Goal: Task Accomplishment & Management: Manage account settings

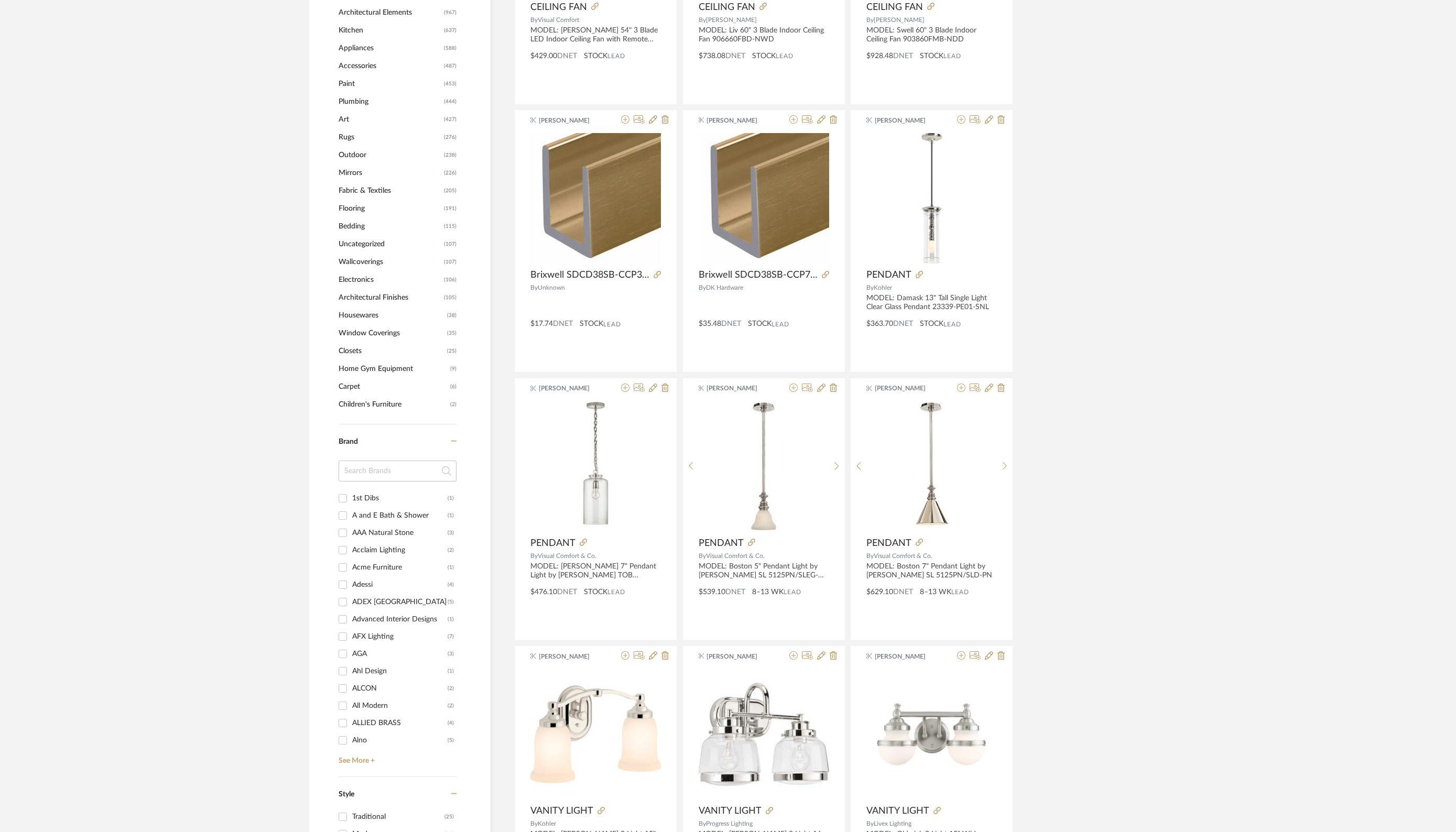
scroll to position [629, 0]
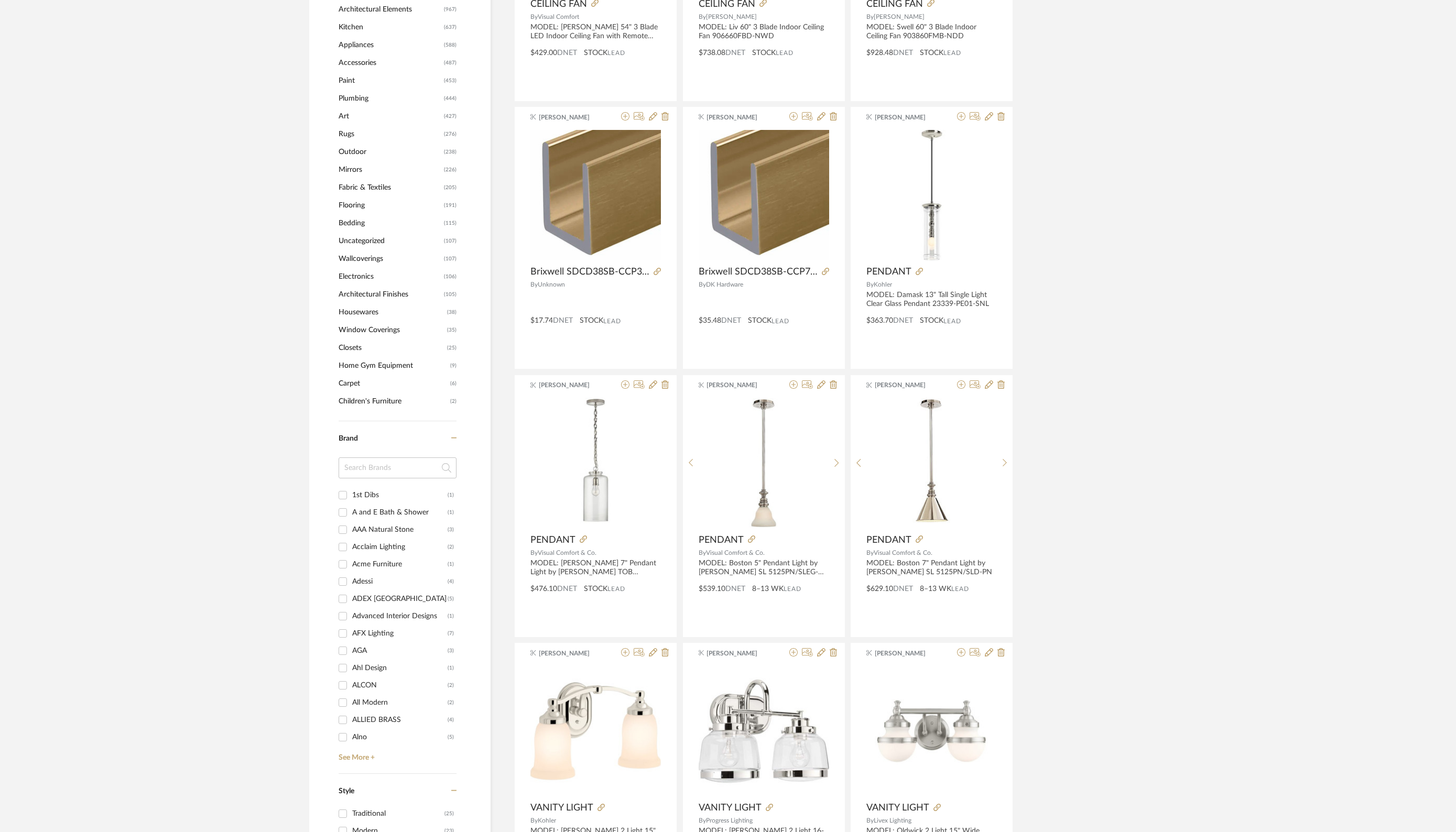
click at [384, 463] on input at bounding box center [397, 468] width 118 height 21
type input "GLO"
click at [343, 513] on input "Global Views (143)" at bounding box center [342, 512] width 16 height 16
checkbox input "true"
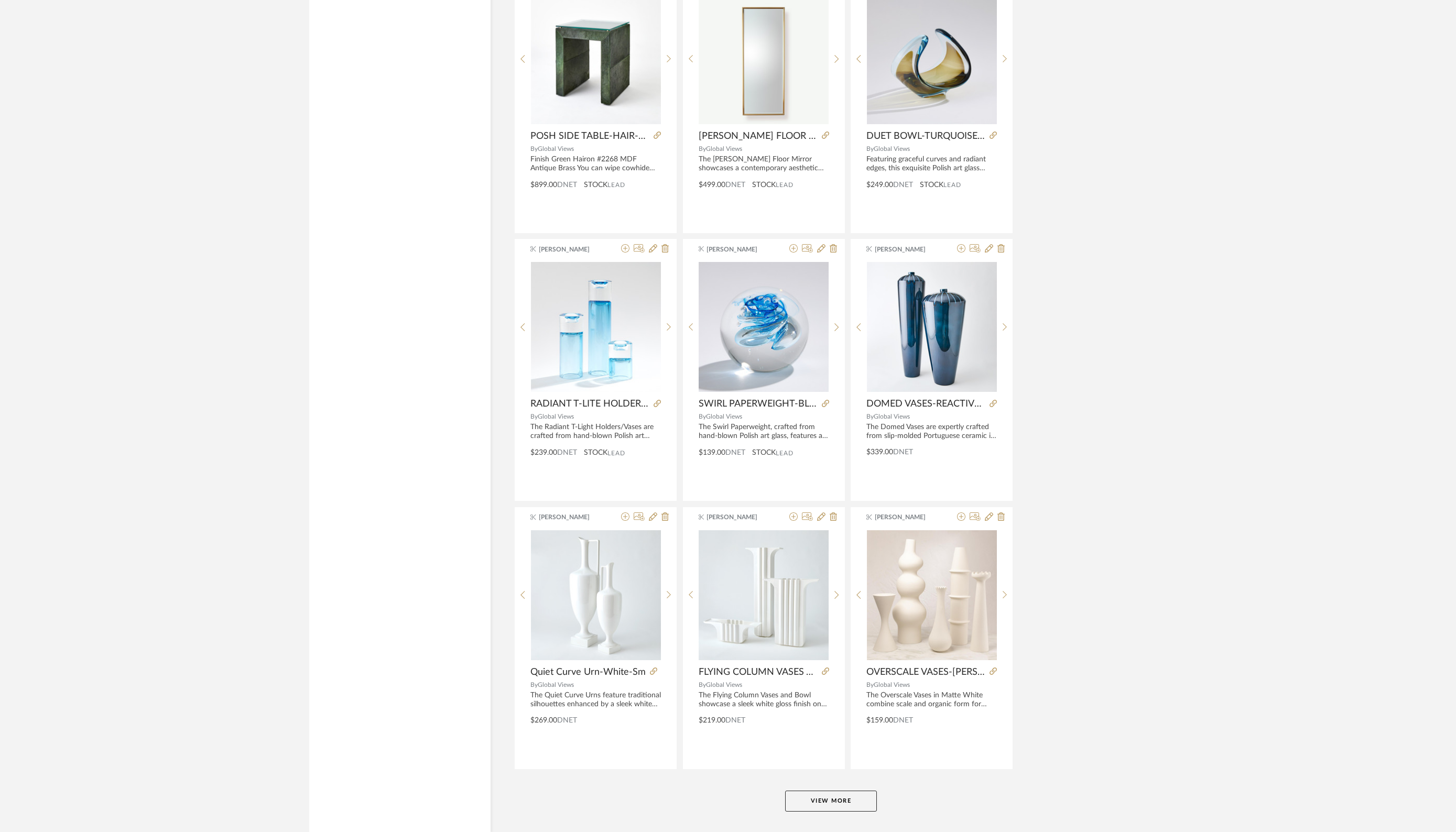
scroll to position [2718, 0]
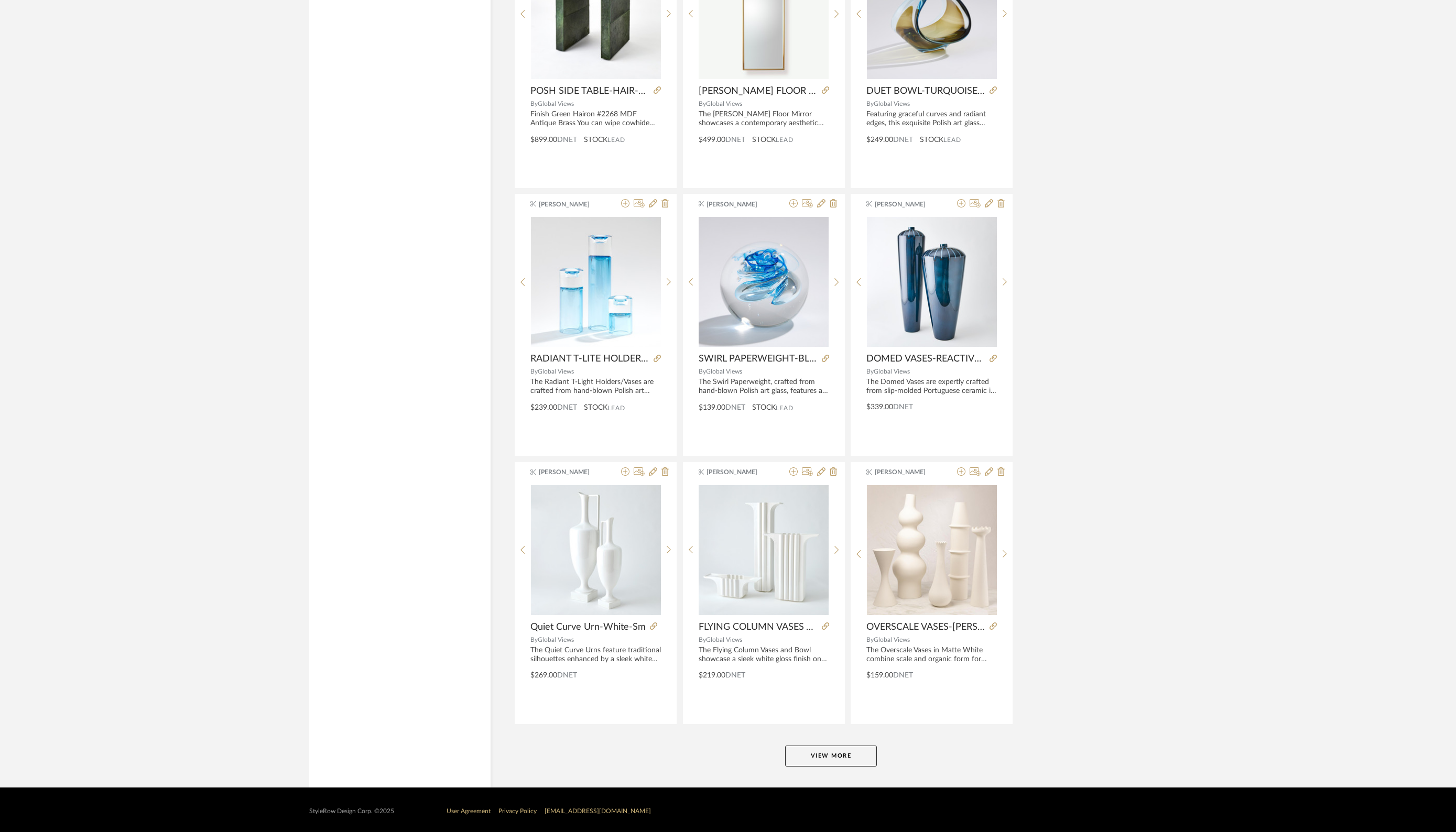
click at [836, 759] on button "View More" at bounding box center [830, 756] width 92 height 21
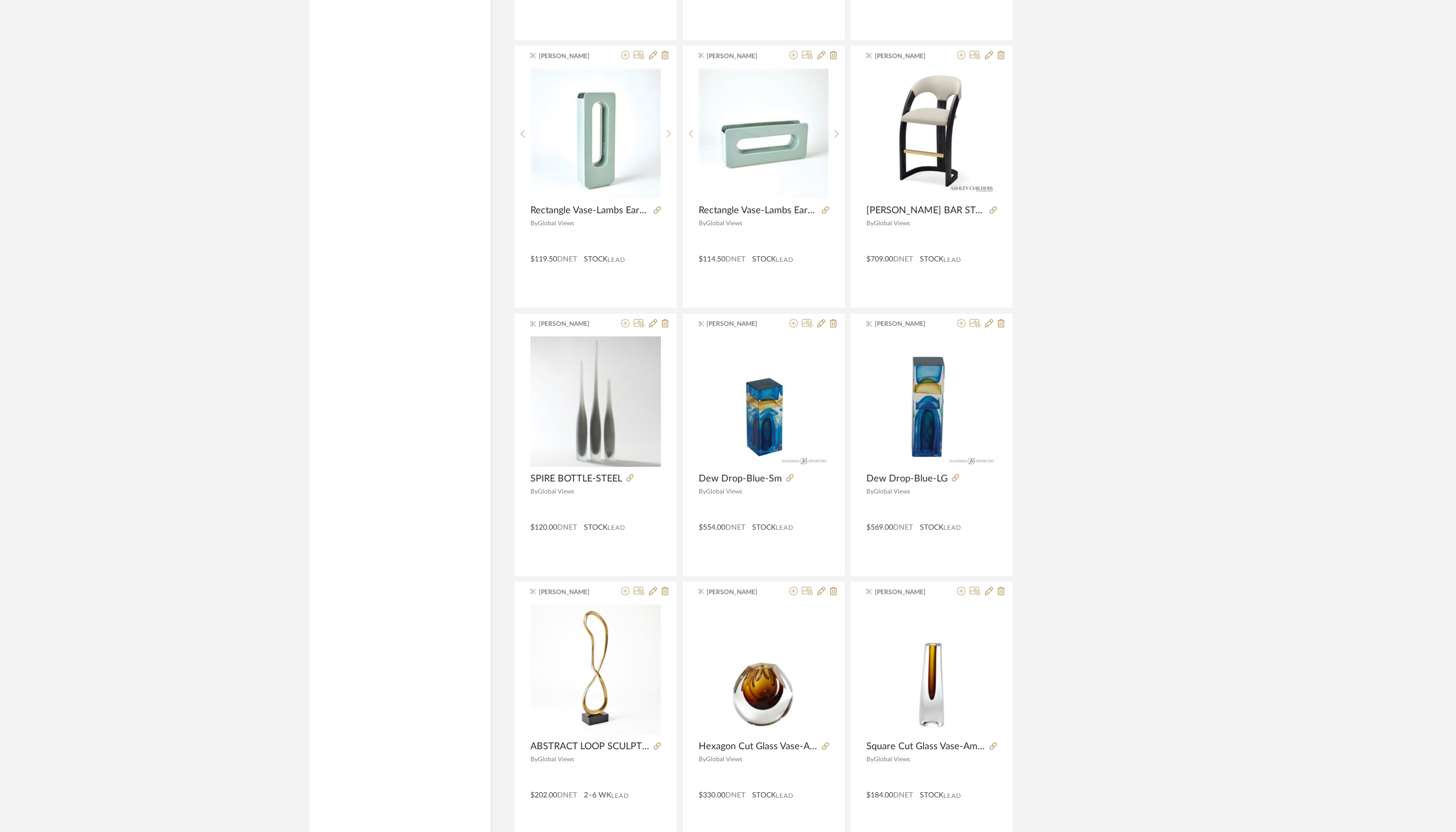
scroll to position [4479, 0]
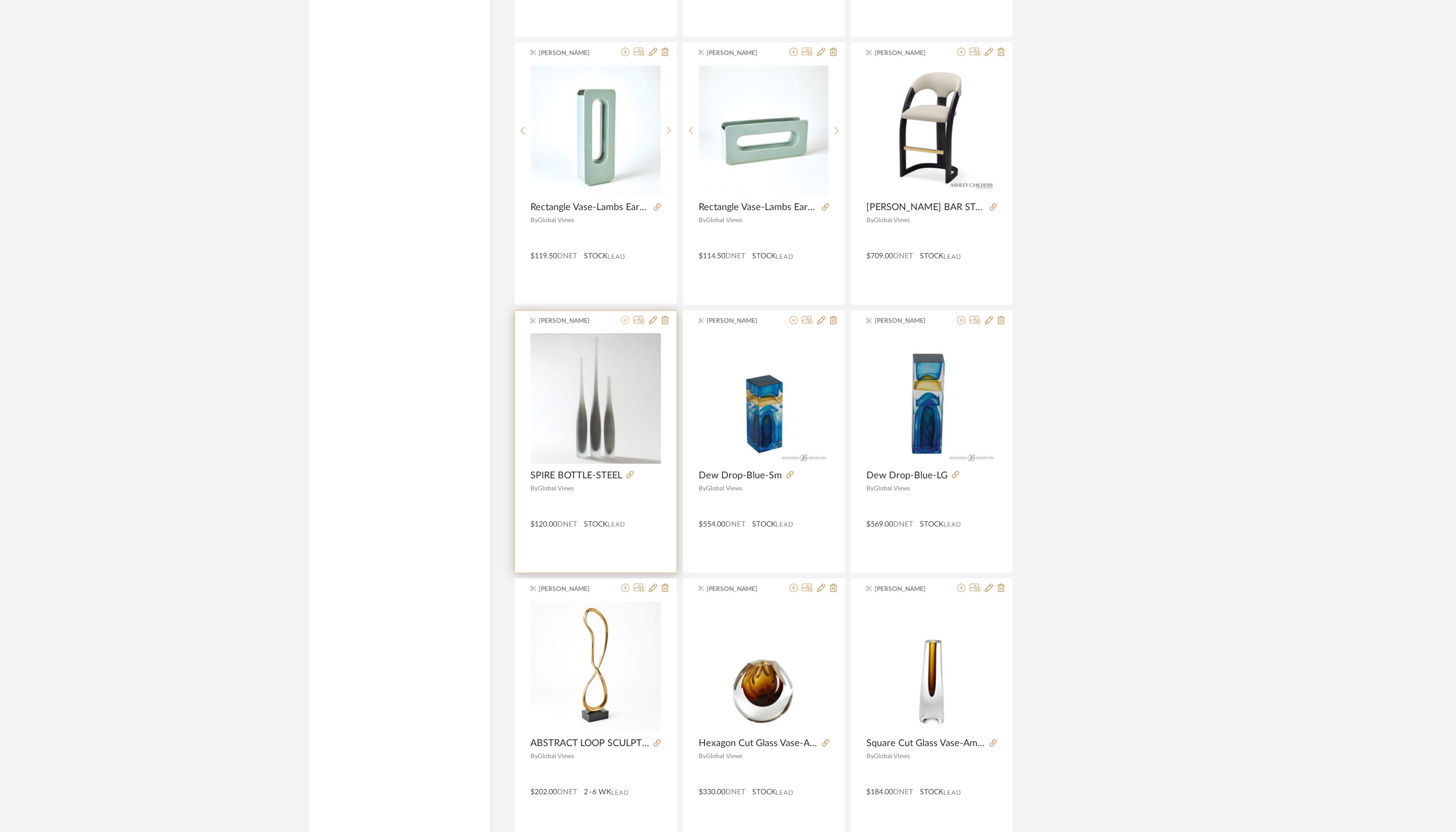
click at [627, 318] on icon at bounding box center [625, 320] width 9 height 9
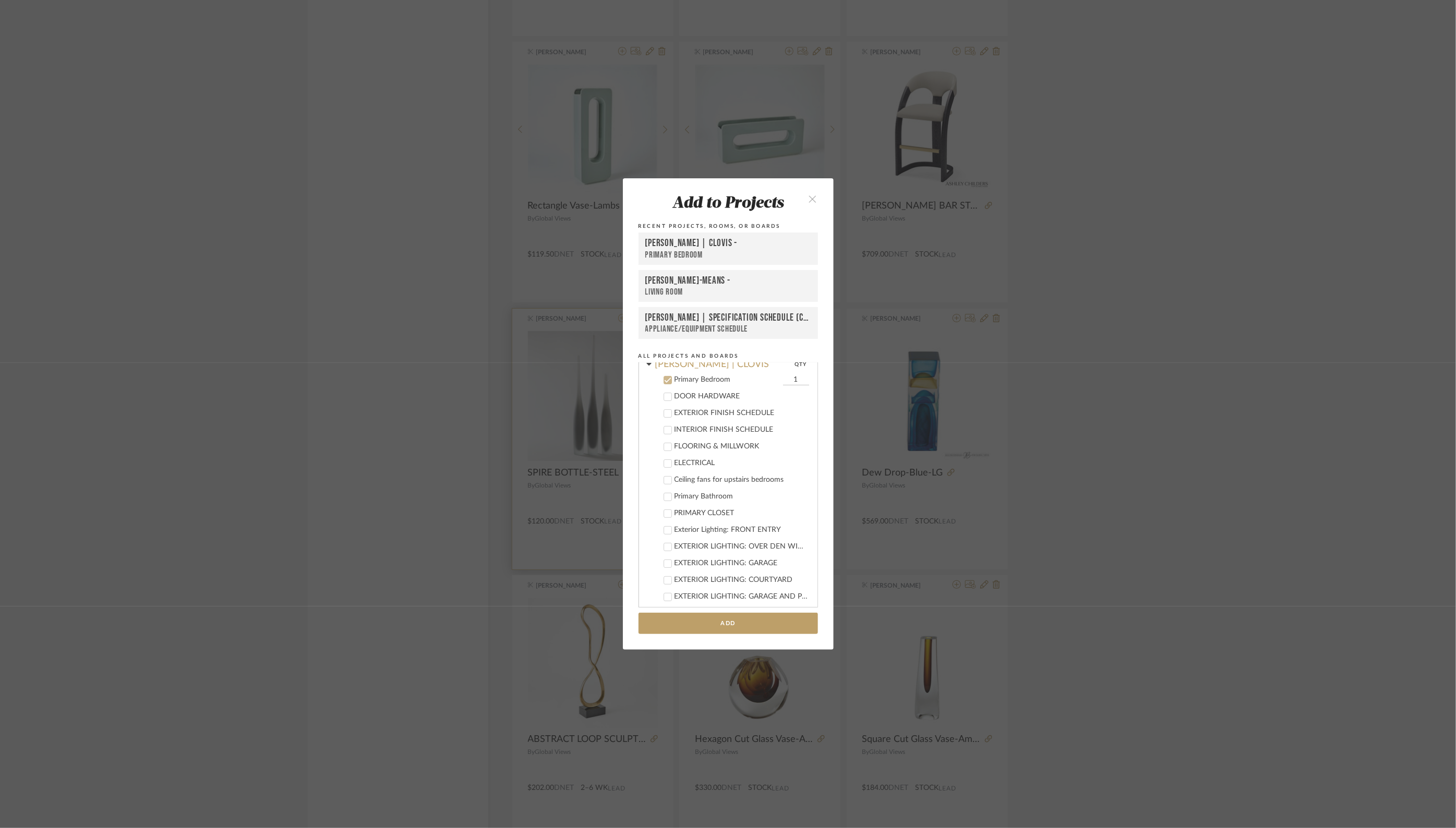
scroll to position [191, 0]
click at [694, 279] on div "[PERSON_NAME]-MEANS -" at bounding box center [728, 280] width 166 height 12
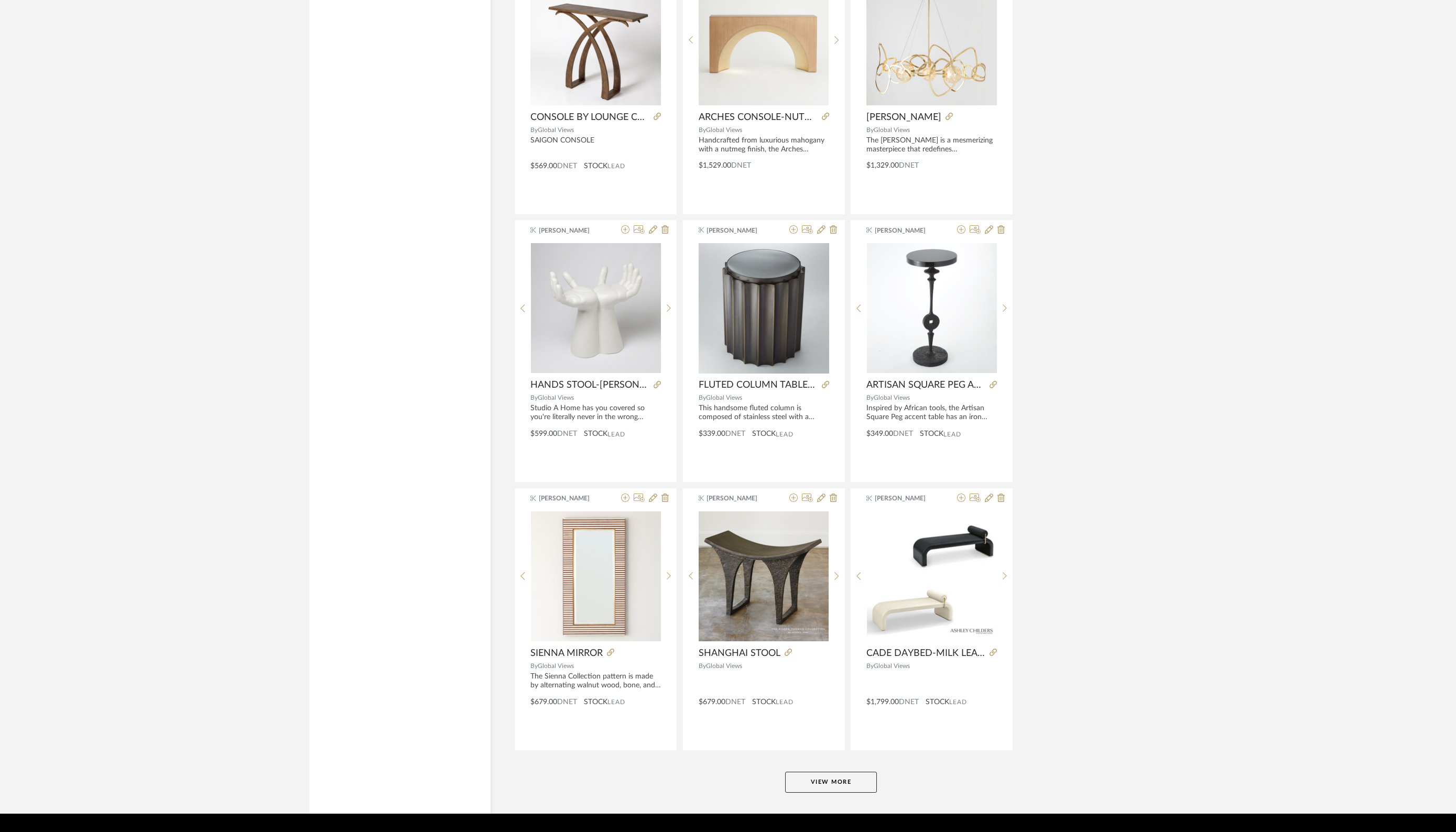
scroll to position [5913, 0]
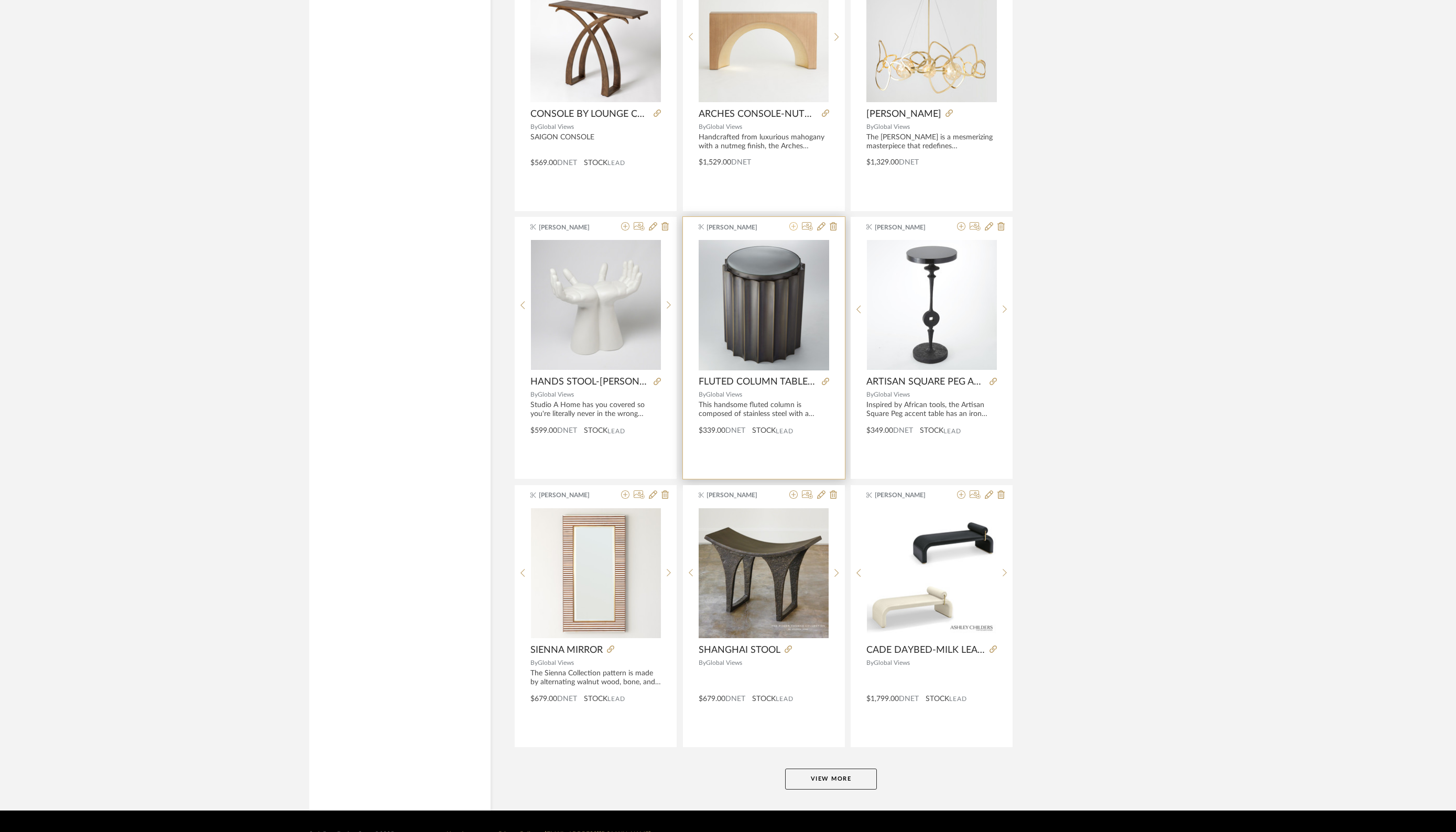
click at [795, 222] on icon at bounding box center [794, 226] width 9 height 9
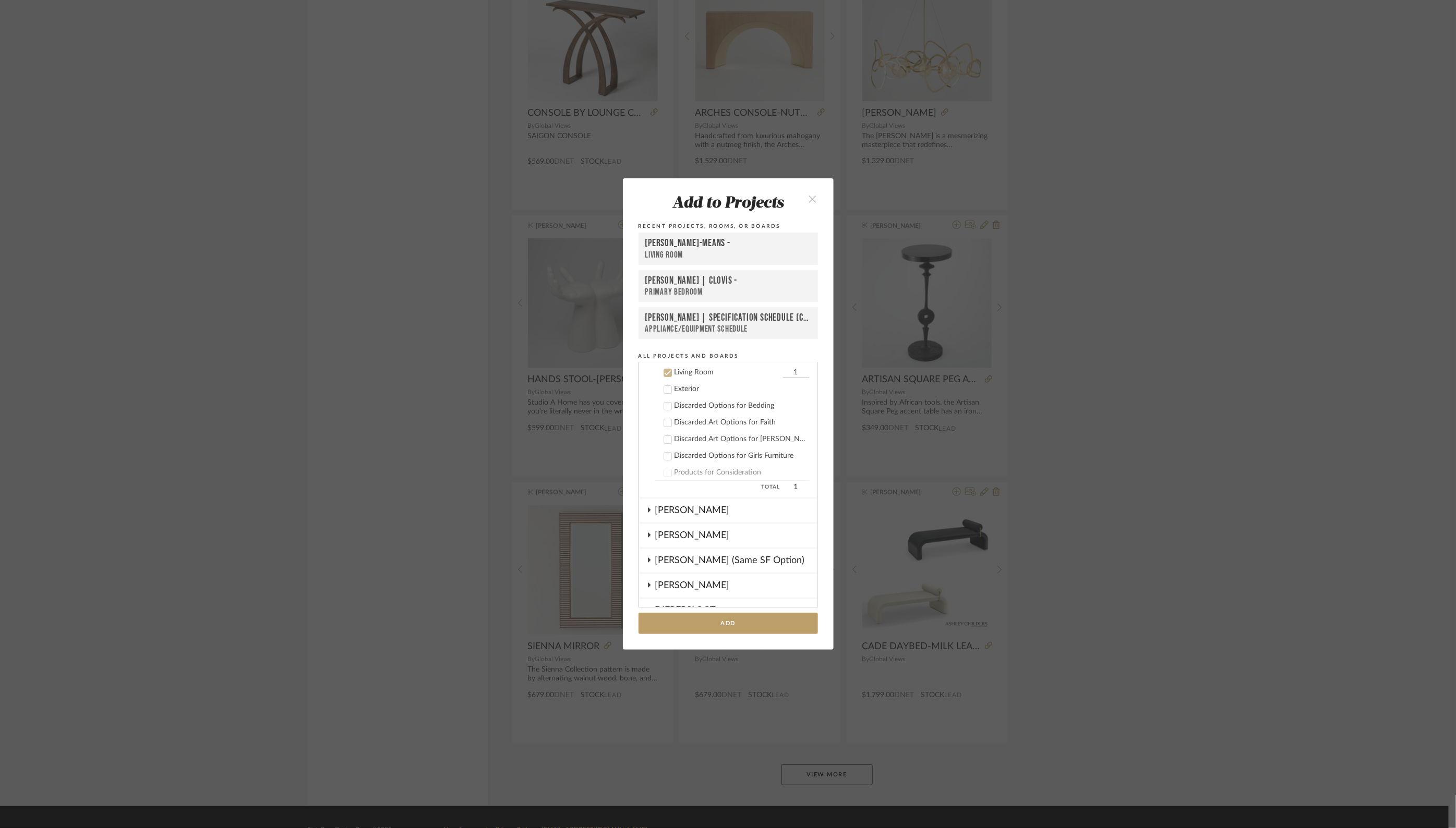
scroll to position [92, 0]
click at [700, 246] on div "[PERSON_NAME]-MEANS -" at bounding box center [728, 244] width 166 height 12
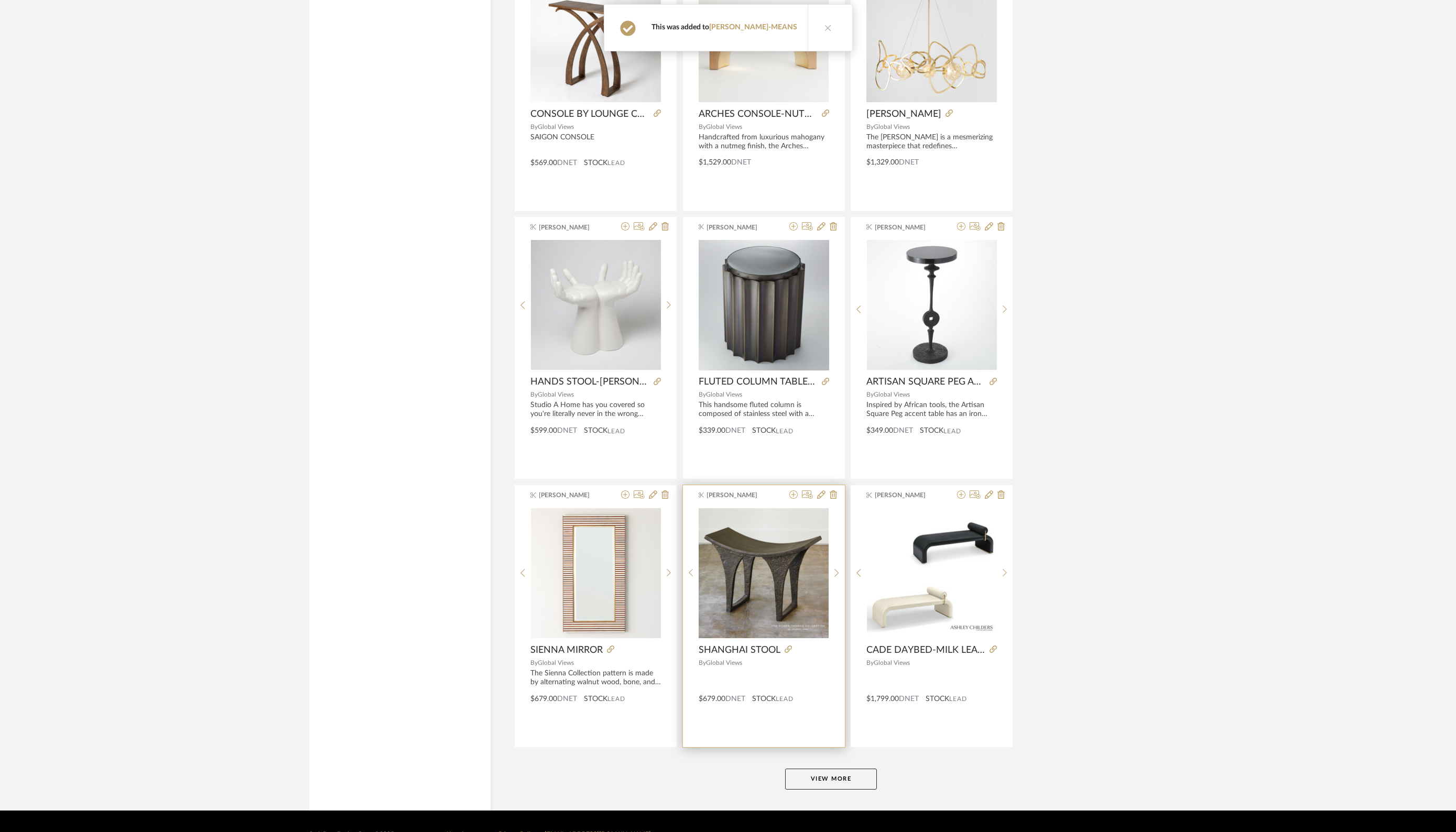
scroll to position [5932, 0]
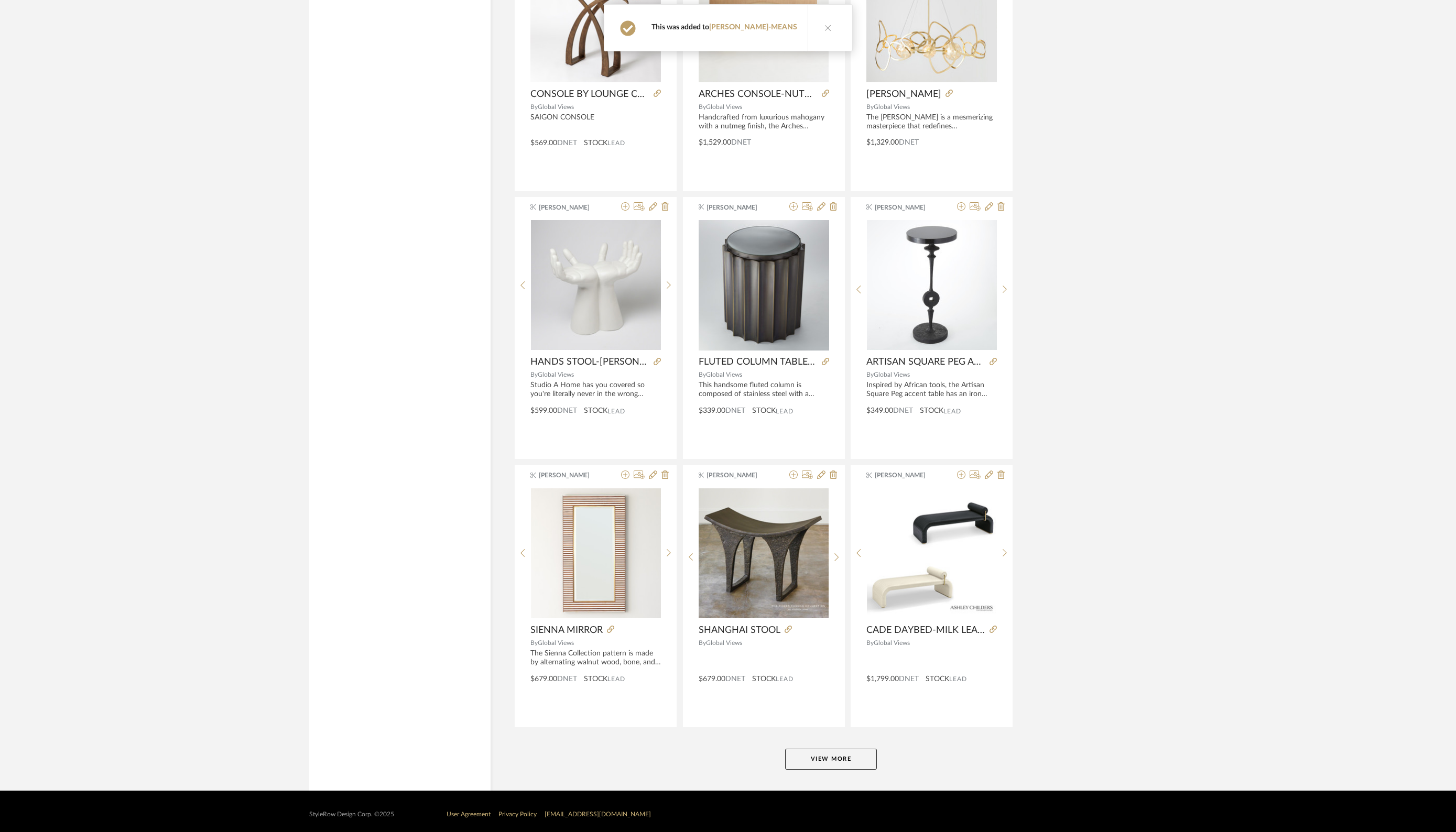
click at [823, 761] on button "View More" at bounding box center [830, 759] width 92 height 21
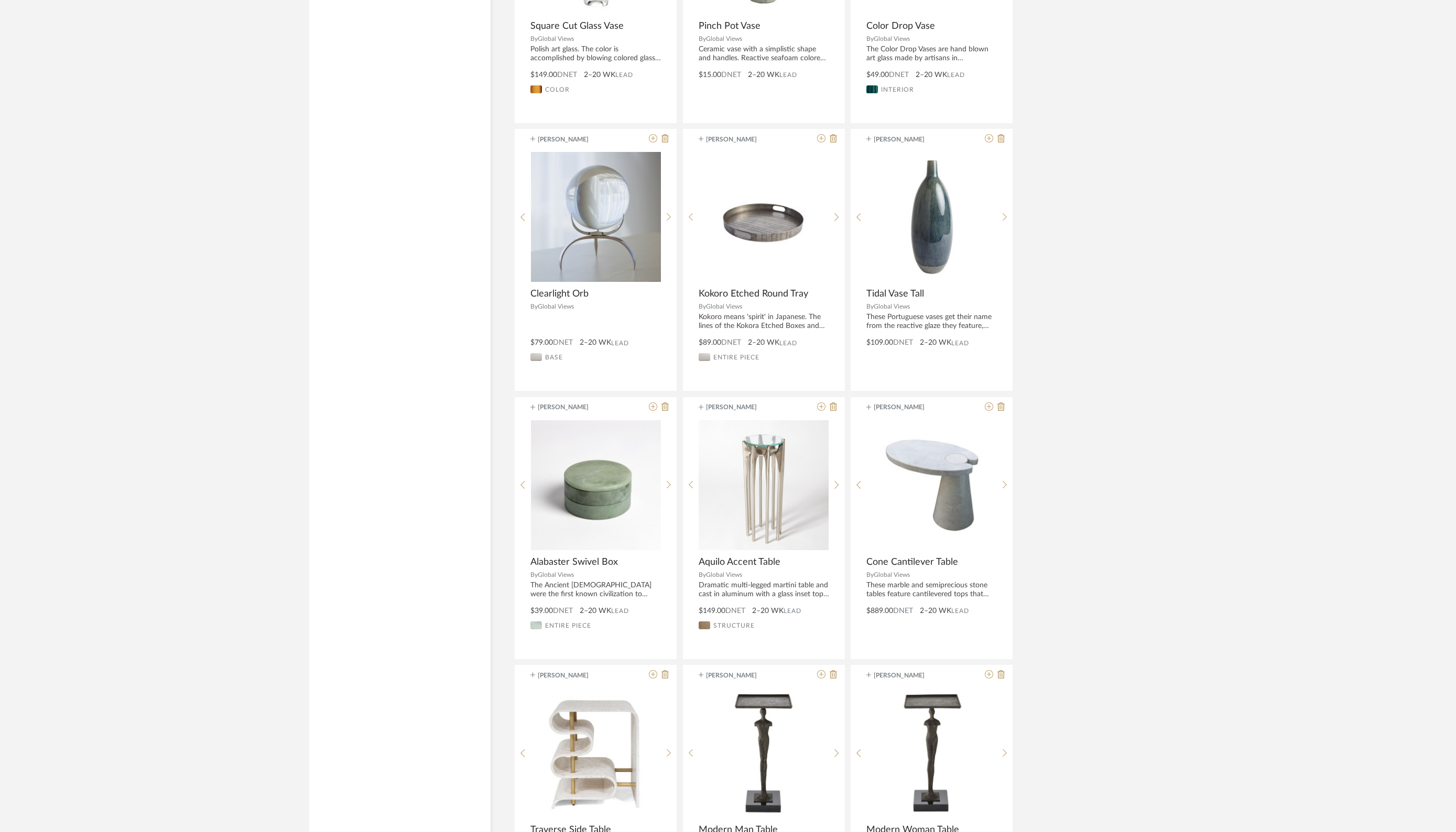
scroll to position [8150, 0]
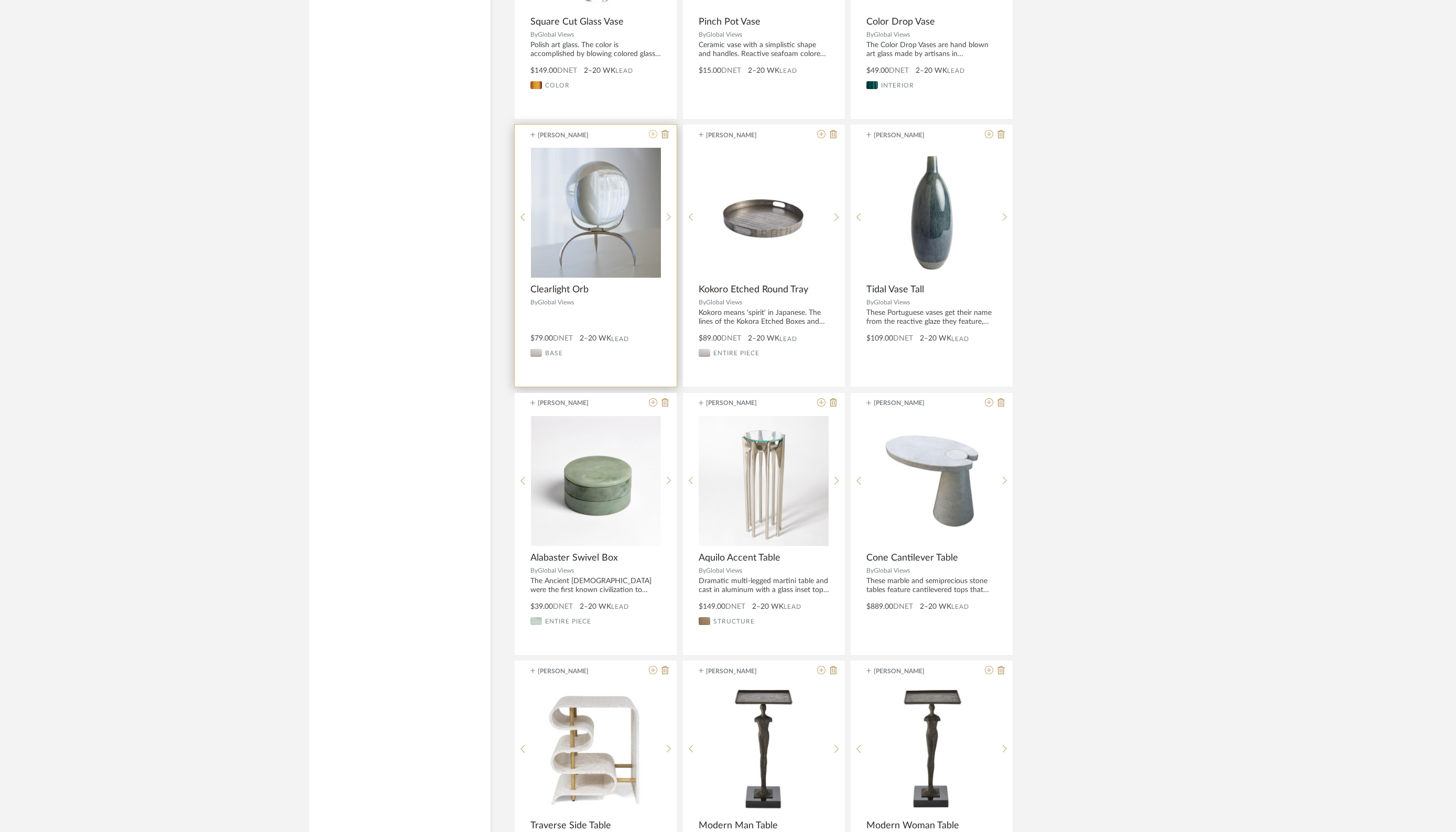
click at [654, 130] on icon at bounding box center [653, 134] width 9 height 9
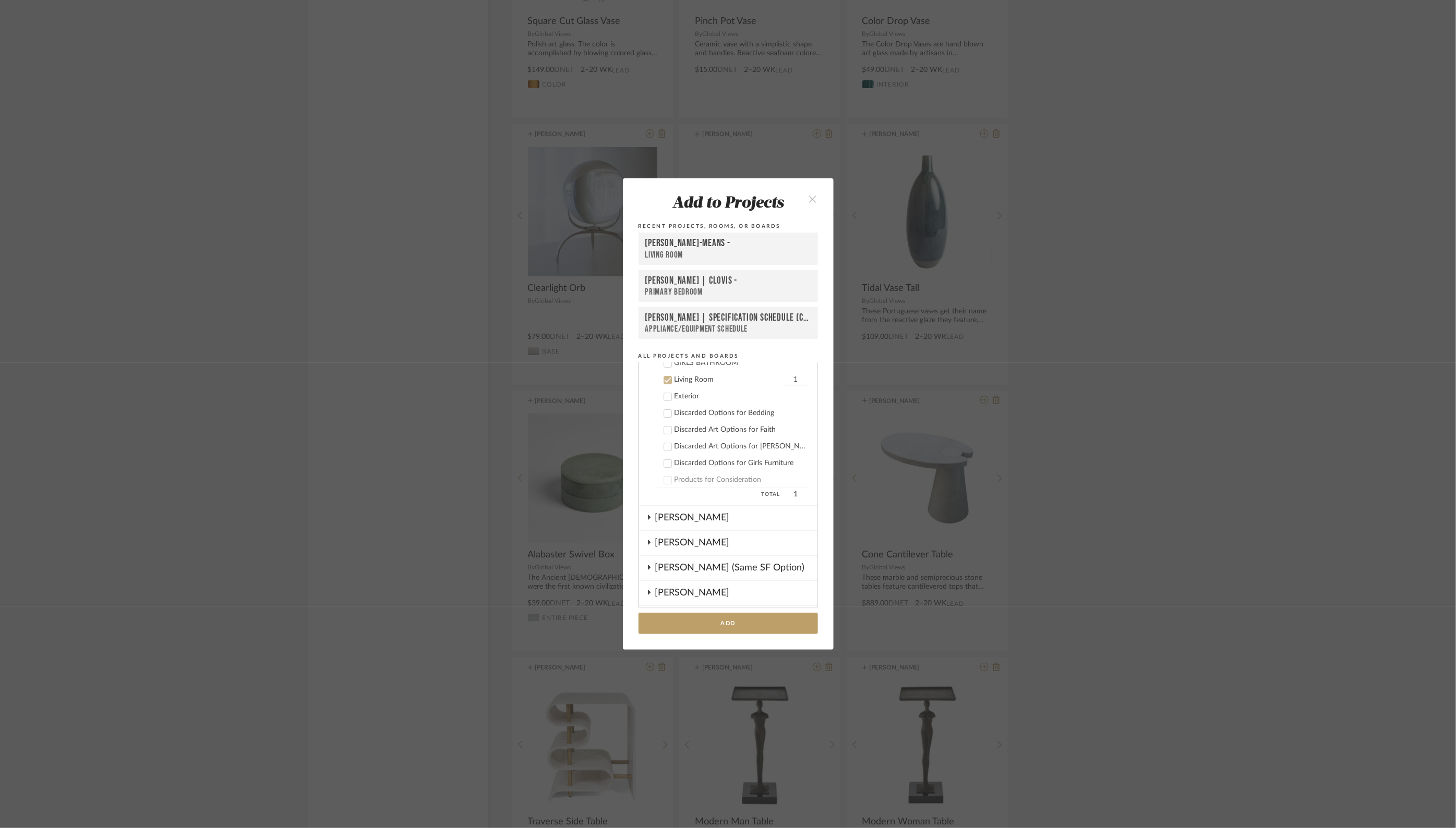
scroll to position [92, 0]
click at [671, 240] on div "[PERSON_NAME]-MEANS -" at bounding box center [728, 244] width 166 height 12
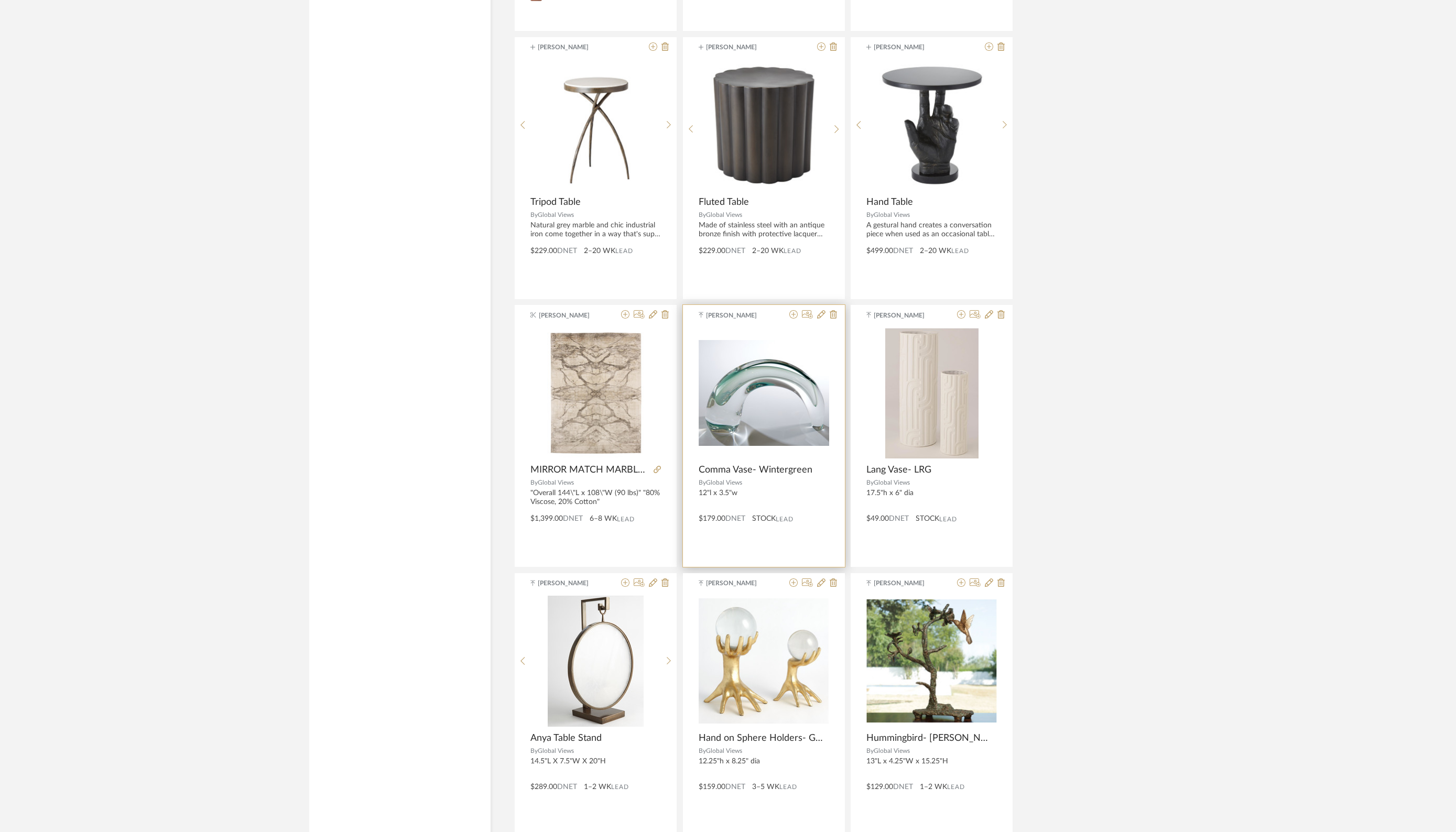
scroll to position [9147, 0]
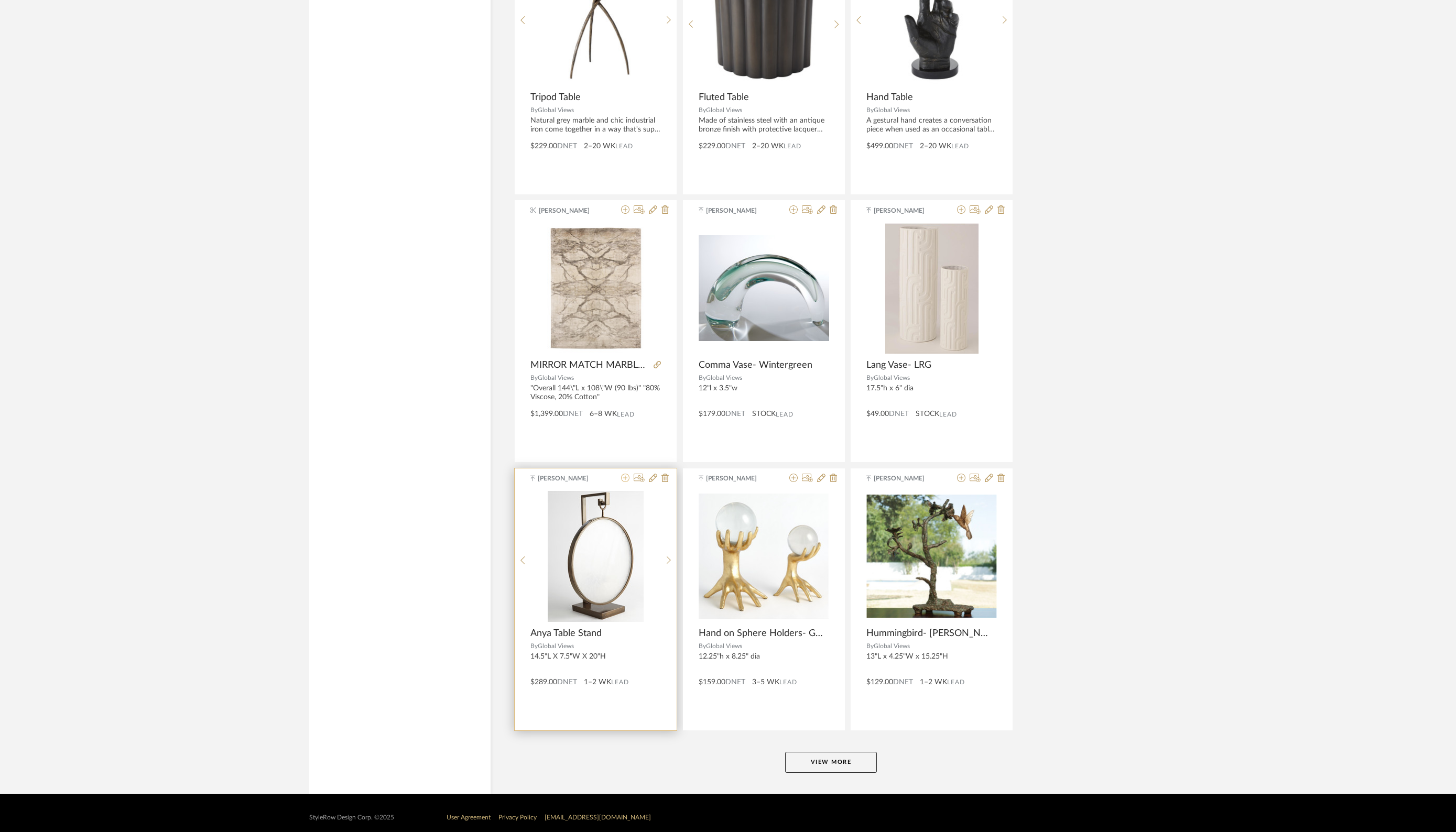
click at [627, 474] on icon at bounding box center [625, 478] width 9 height 9
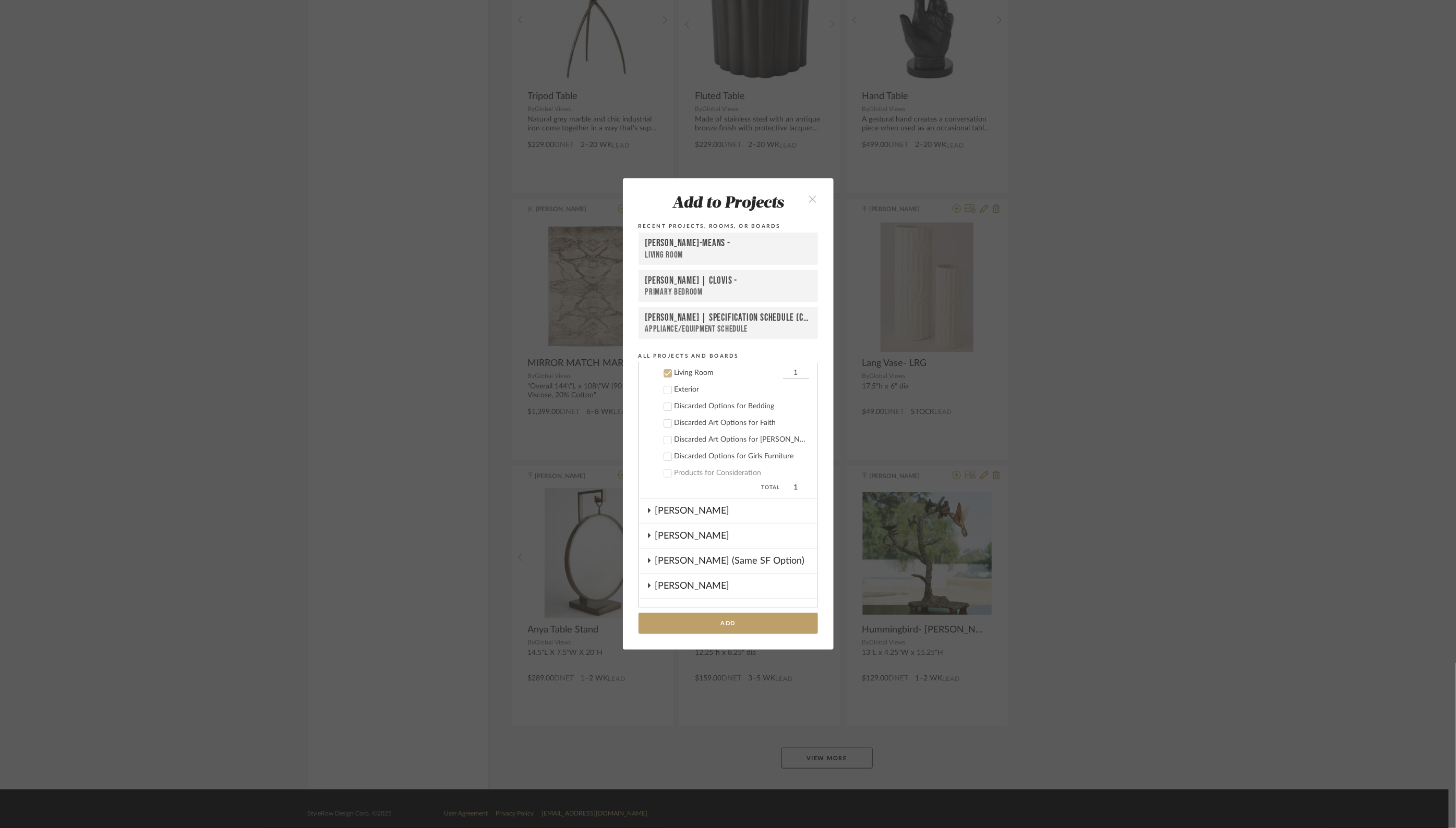
scroll to position [92, 0]
click at [661, 243] on div "[PERSON_NAME]-MEANS -" at bounding box center [728, 244] width 166 height 12
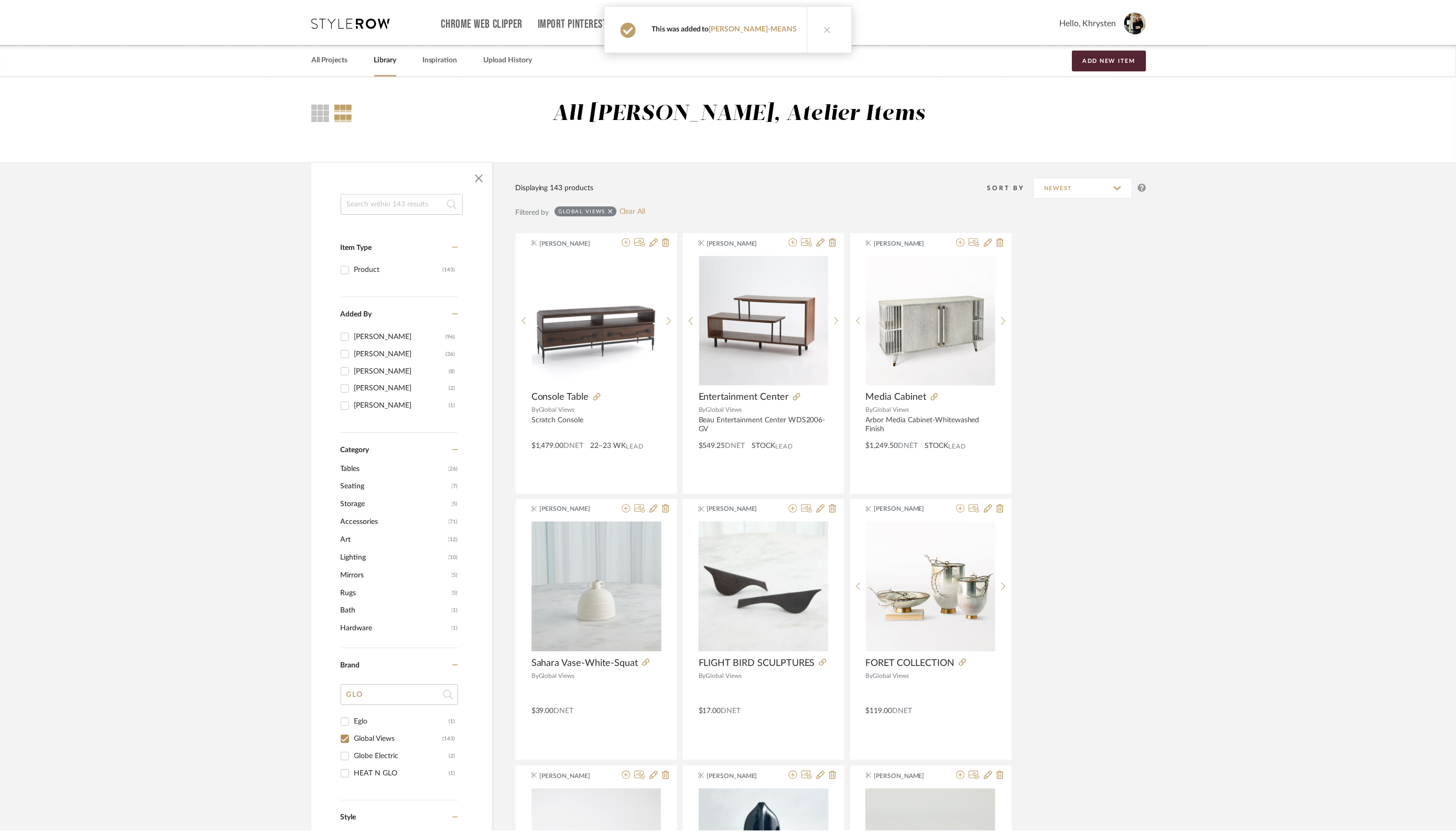
scroll to position [9147, 0]
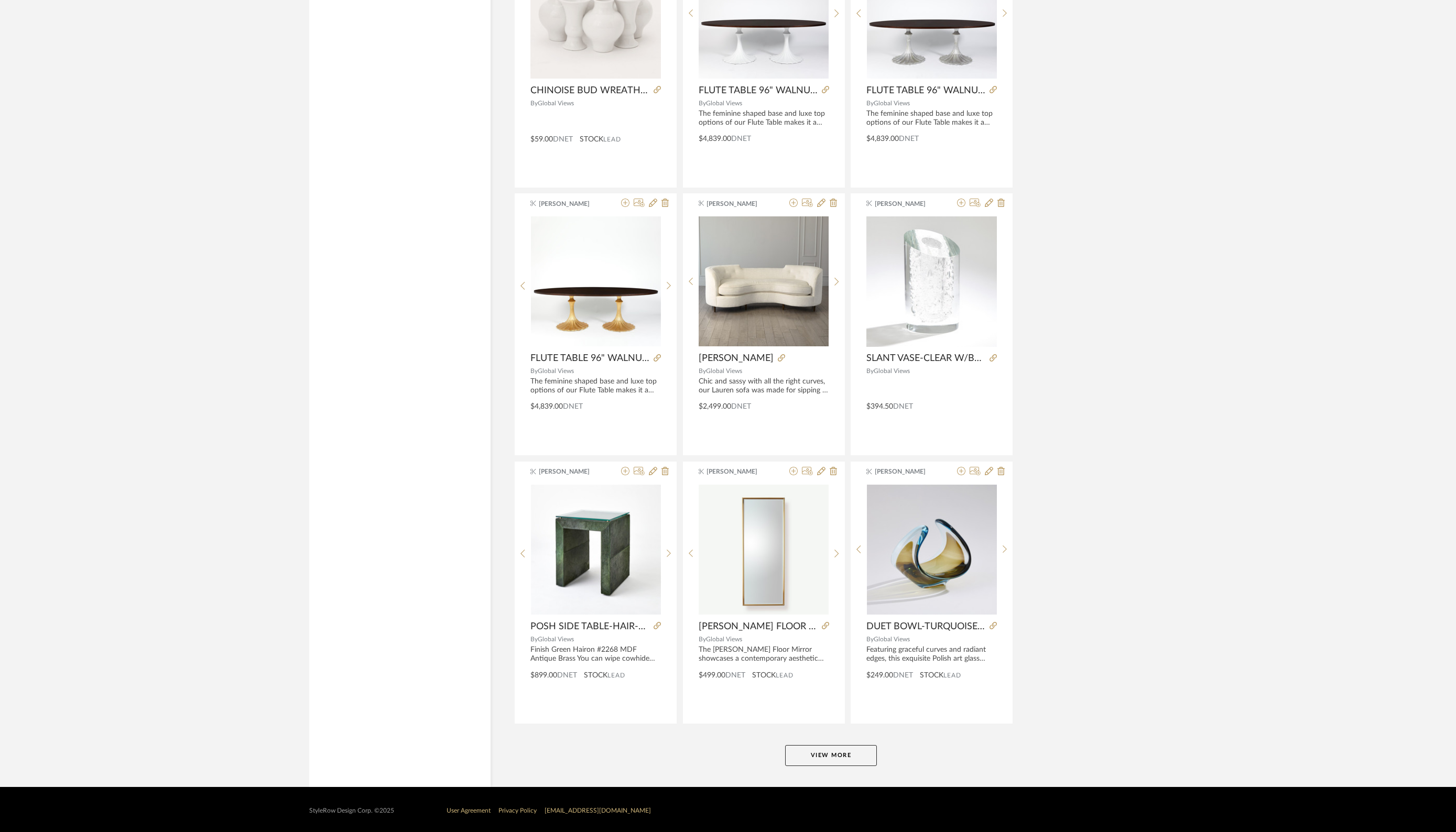
scroll to position [2180, 0]
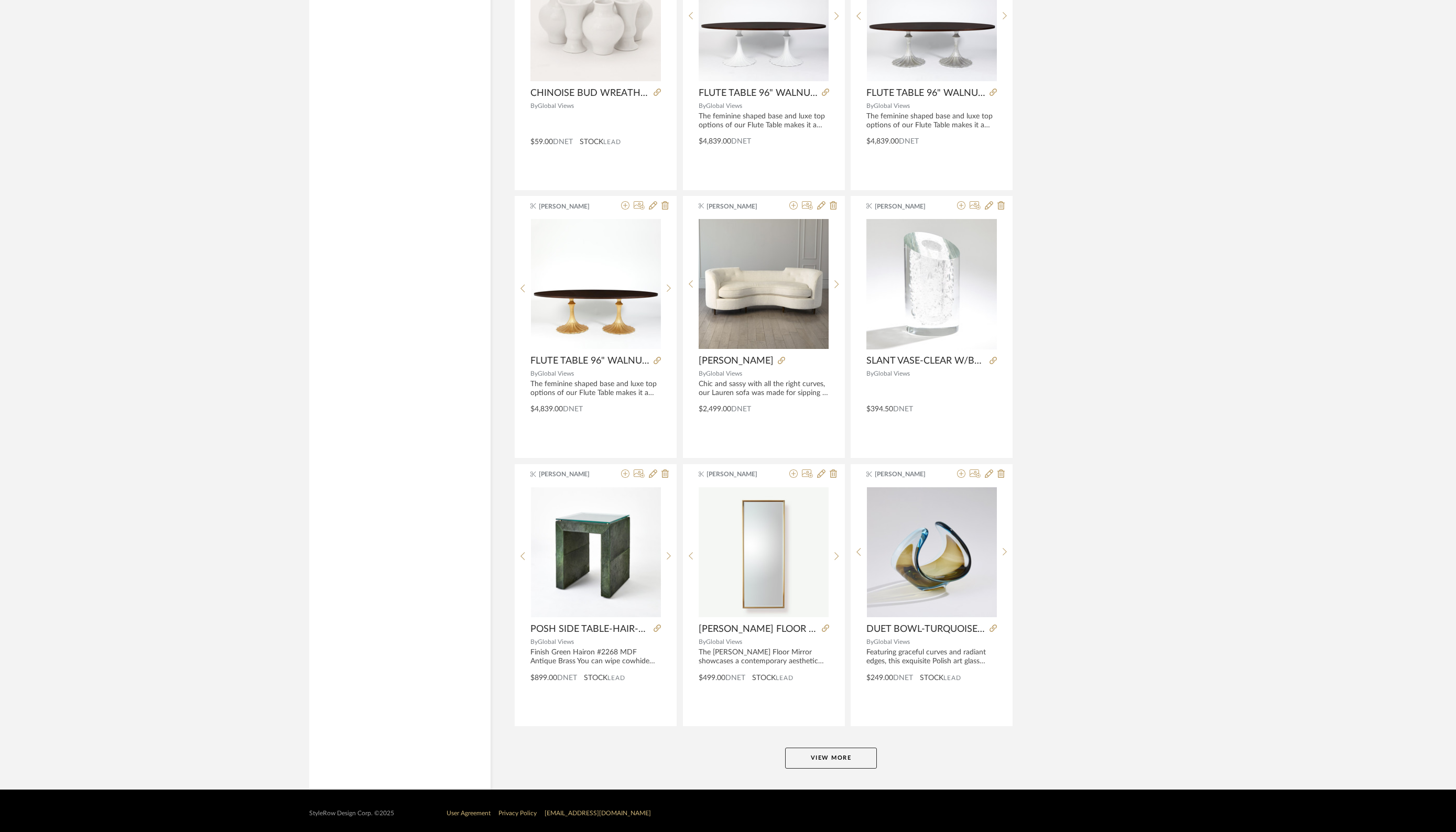
click at [845, 752] on button "View More" at bounding box center [830, 758] width 92 height 21
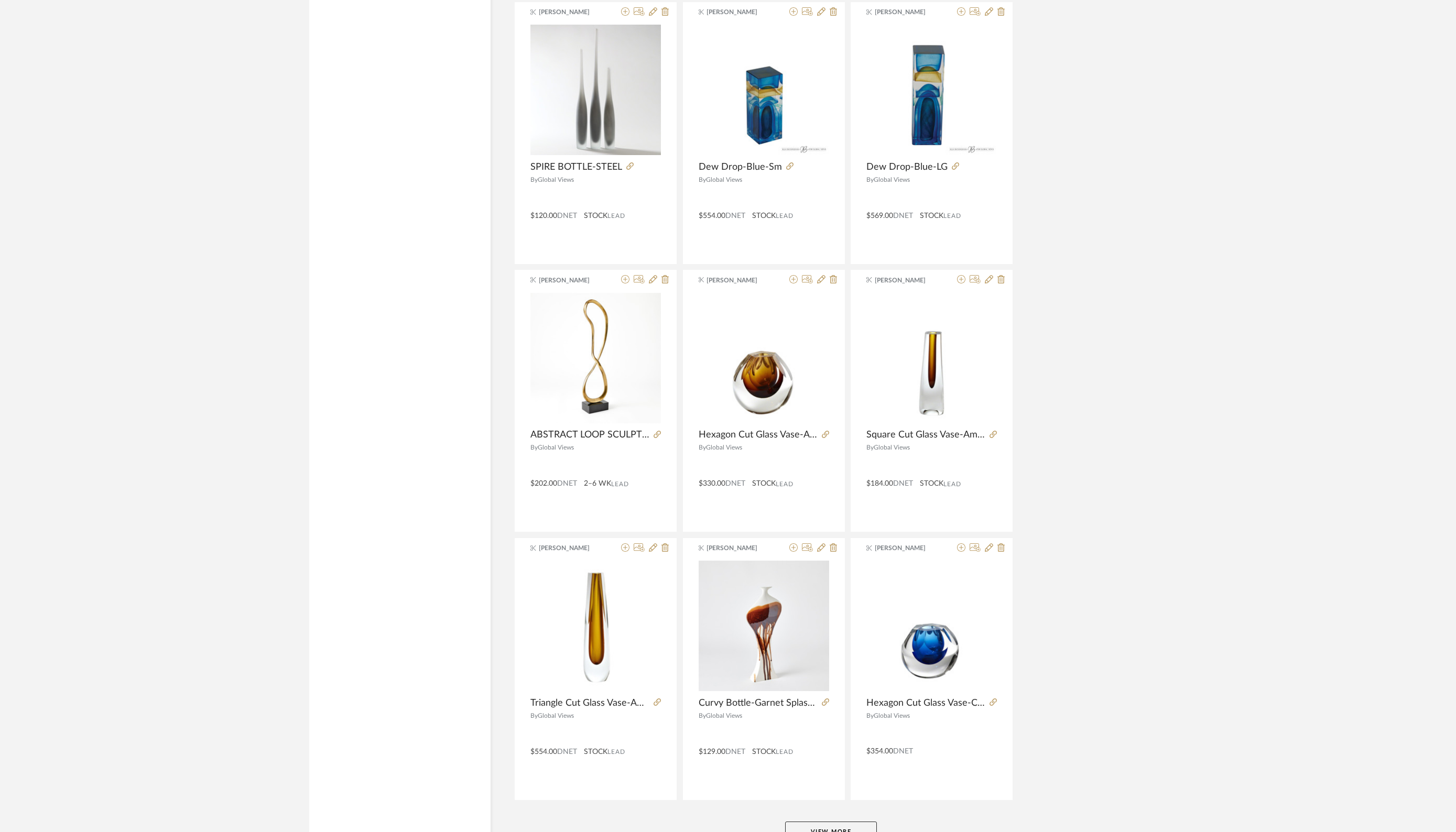
scroll to position [4861, 0]
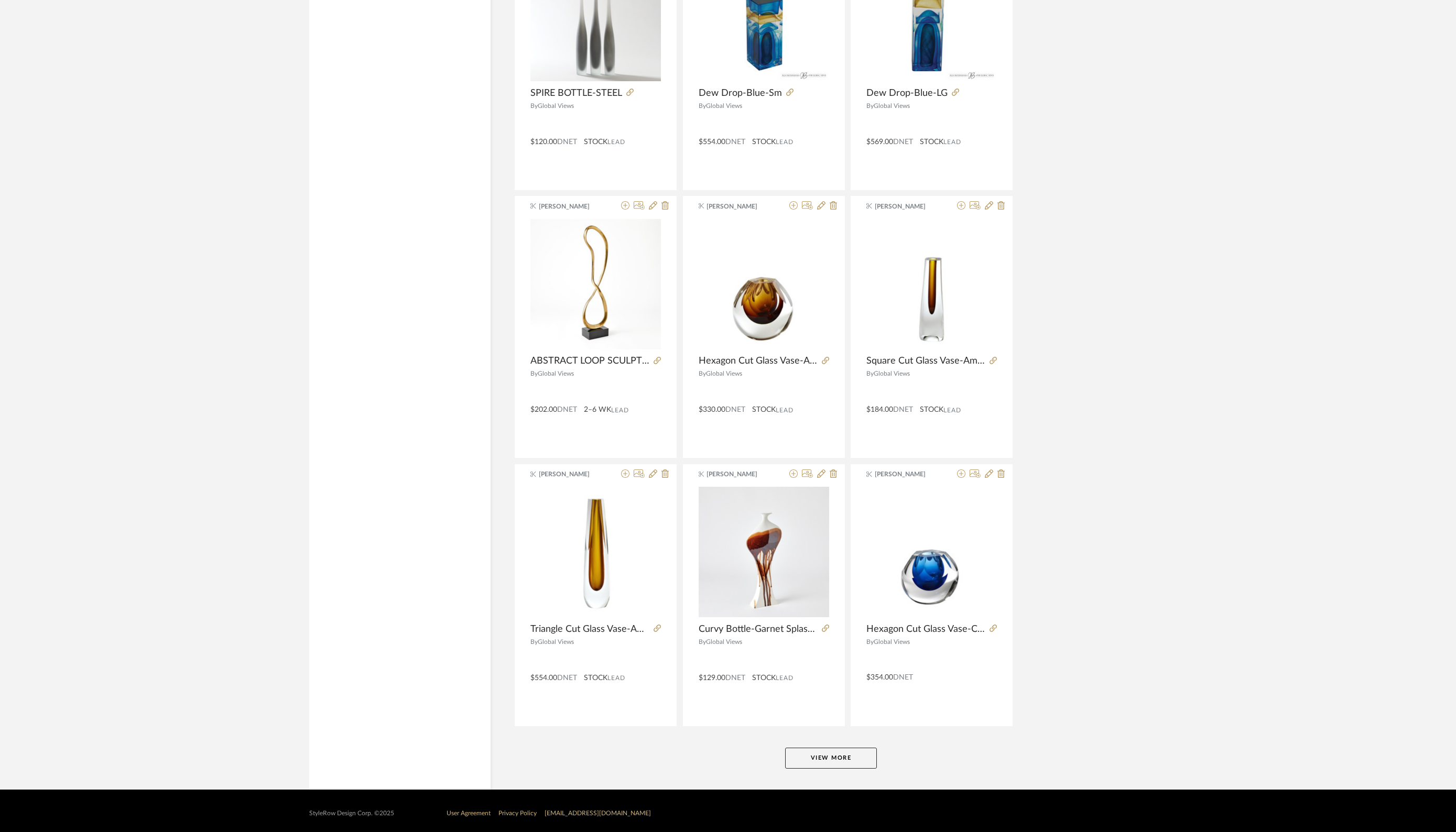
click at [803, 759] on button "View More" at bounding box center [830, 758] width 92 height 21
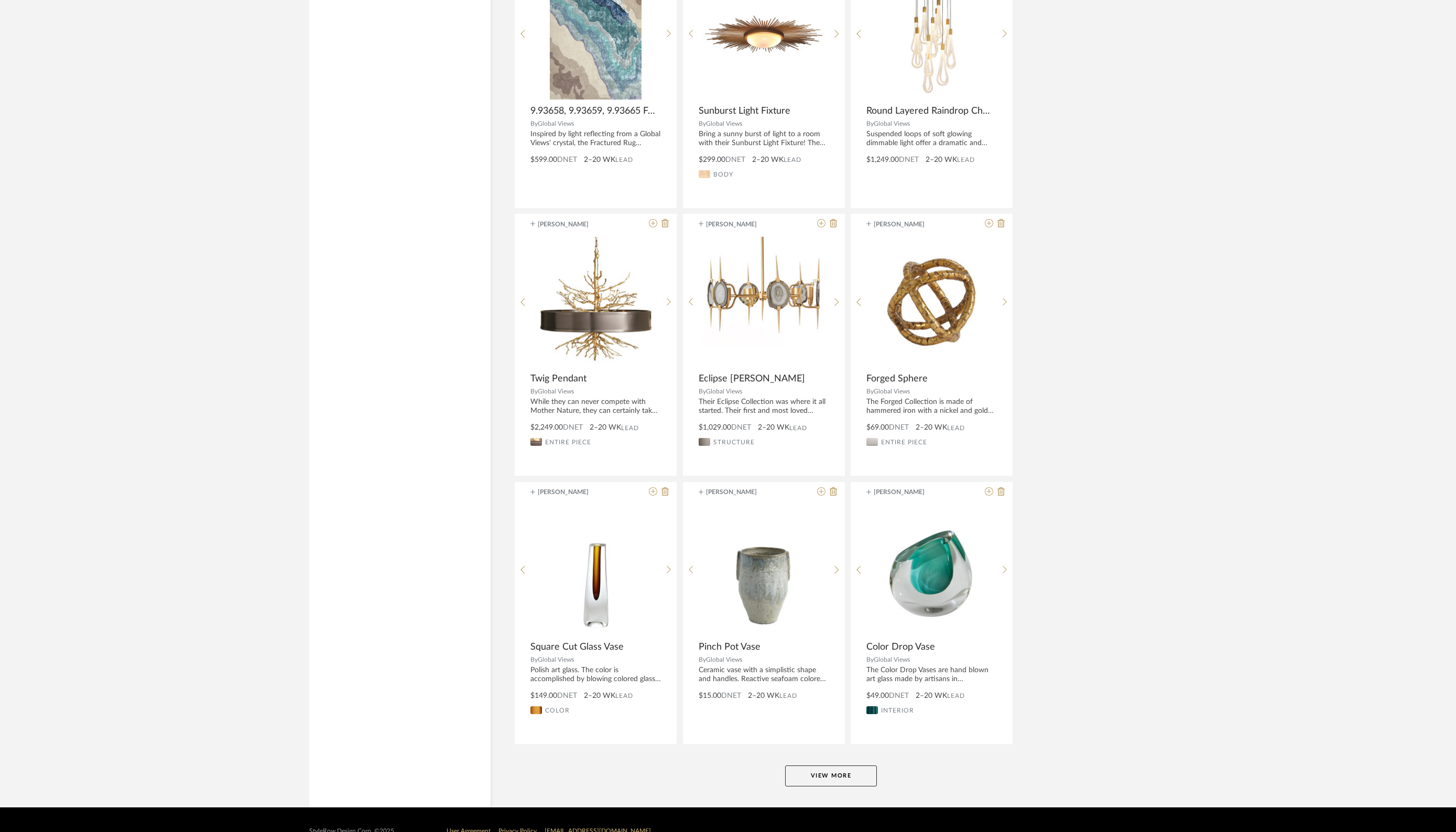
scroll to position [7540, 0]
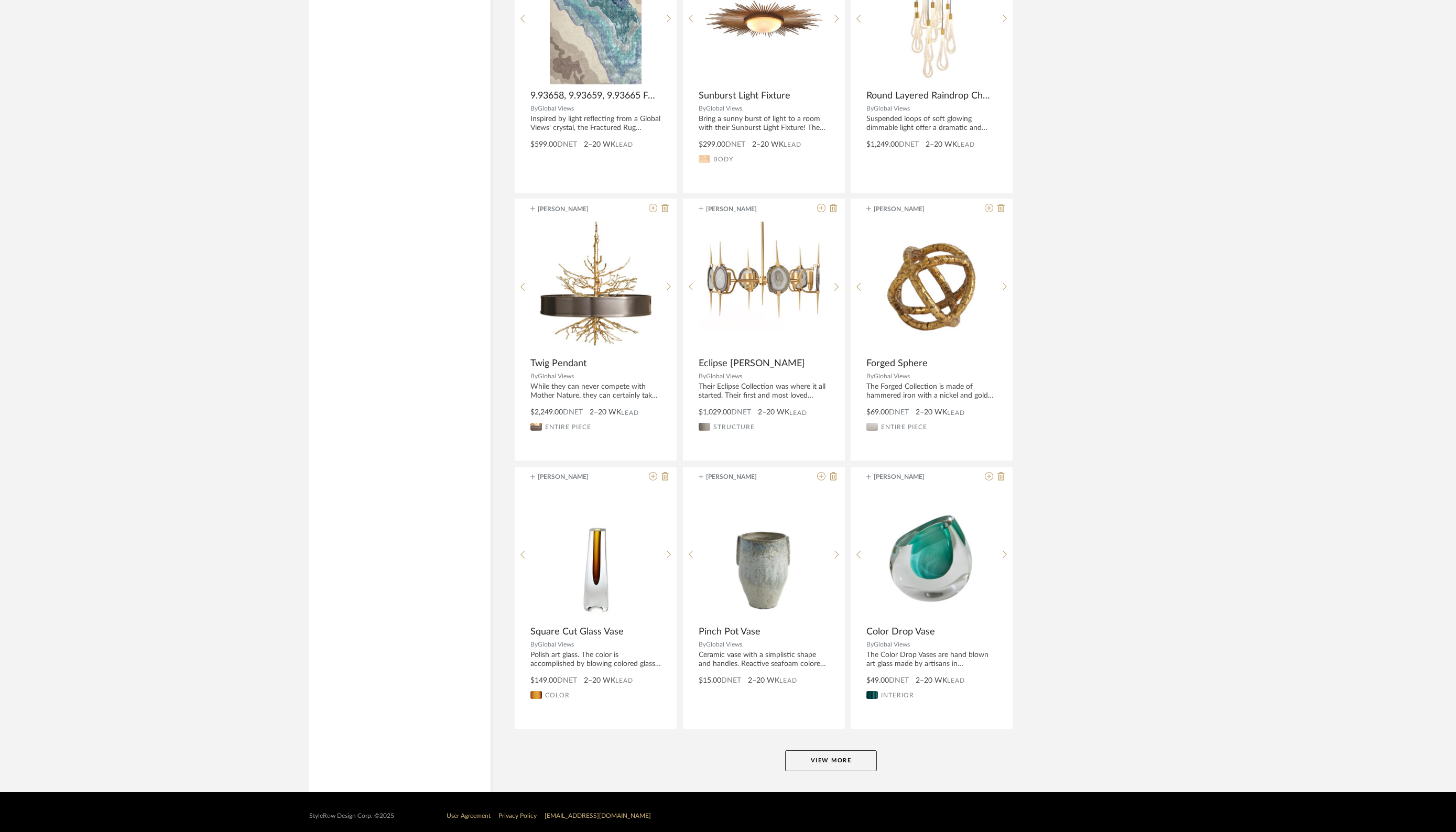
click at [841, 761] on button "View More" at bounding box center [830, 761] width 92 height 21
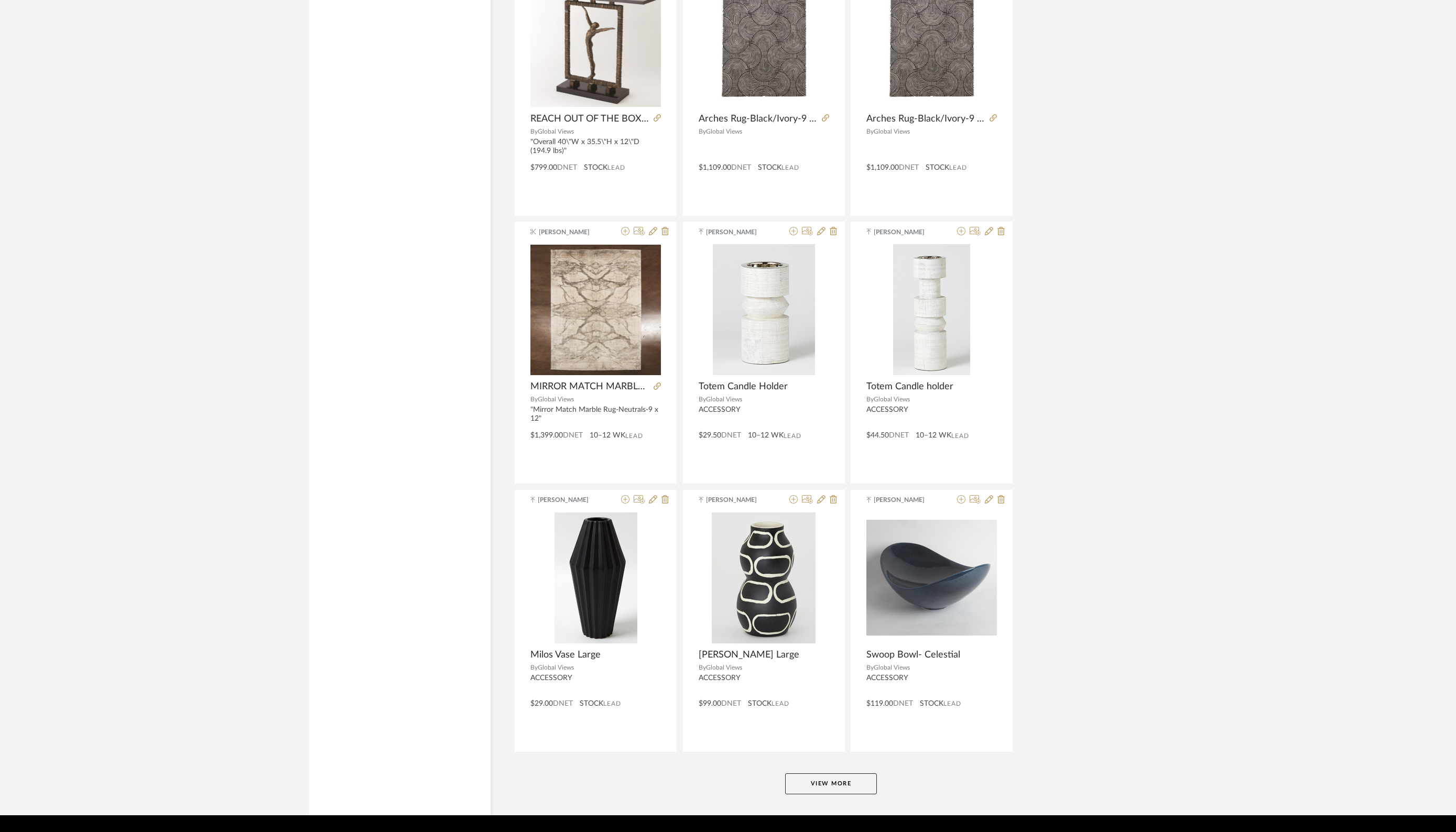
scroll to position [10218, 0]
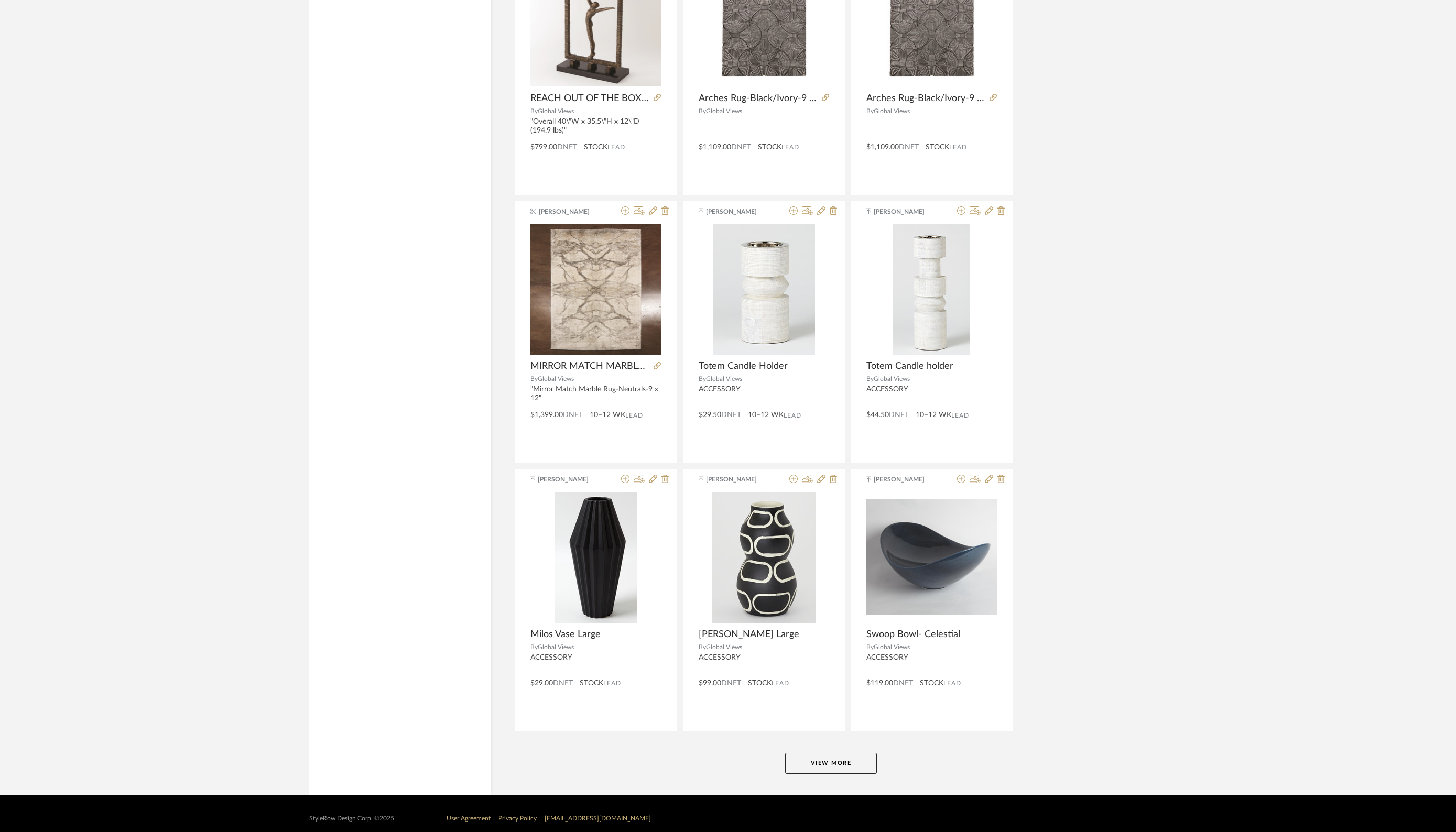
click at [836, 757] on button "View More" at bounding box center [830, 764] width 92 height 21
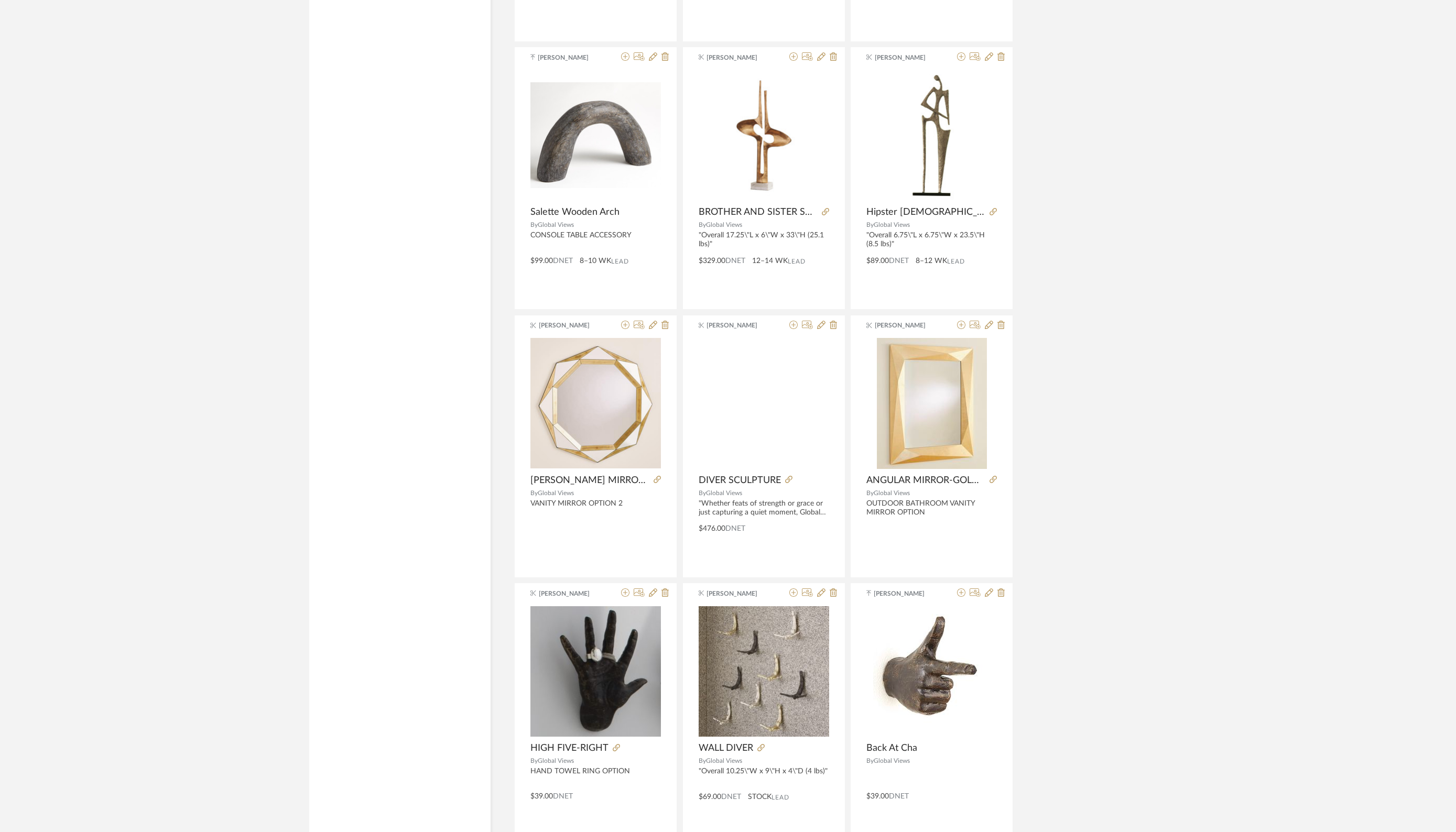
scroll to position [10934, 0]
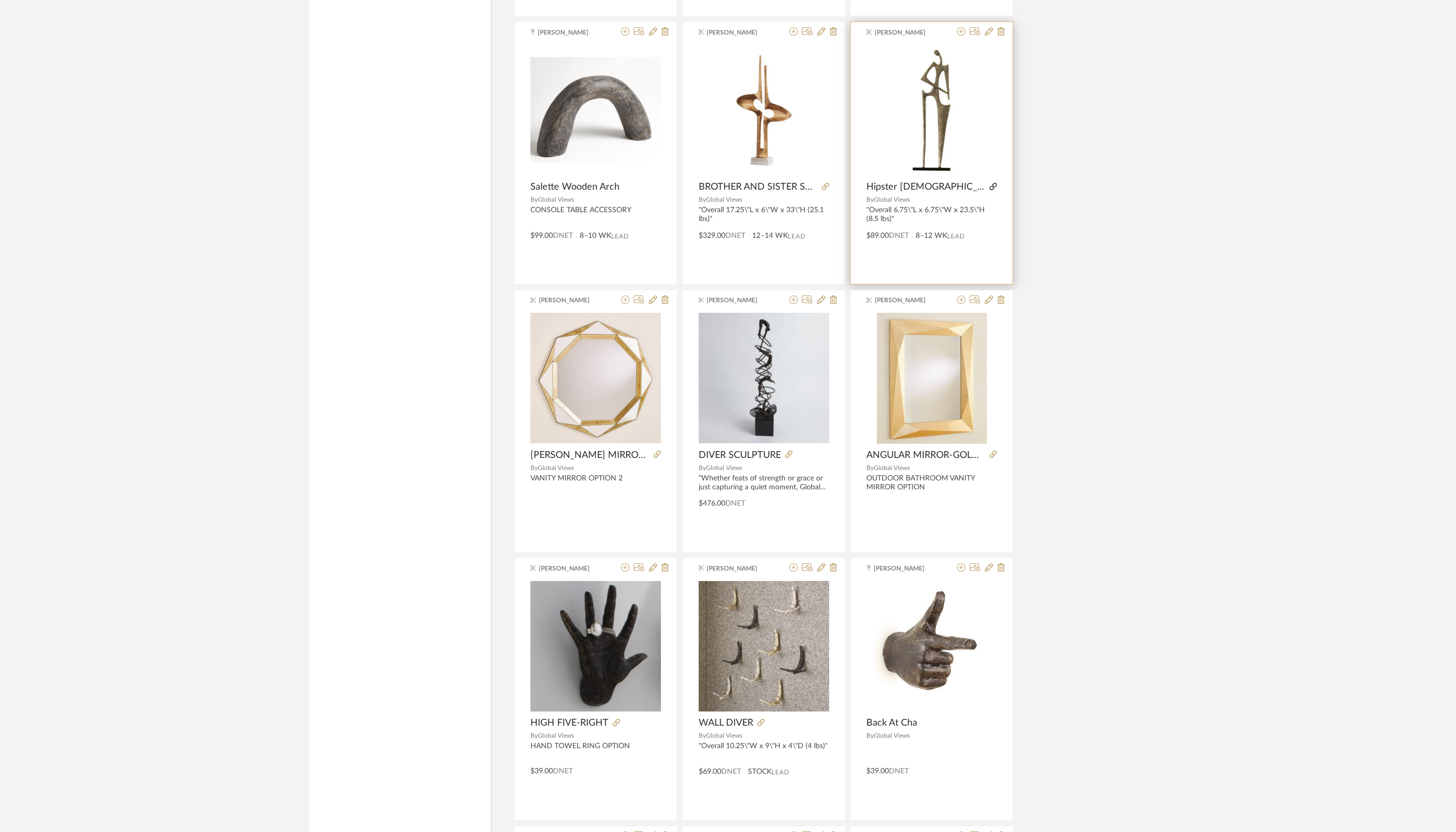
click at [990, 183] on icon at bounding box center [993, 186] width 7 height 7
click at [1002, 27] on icon at bounding box center [1001, 31] width 7 height 9
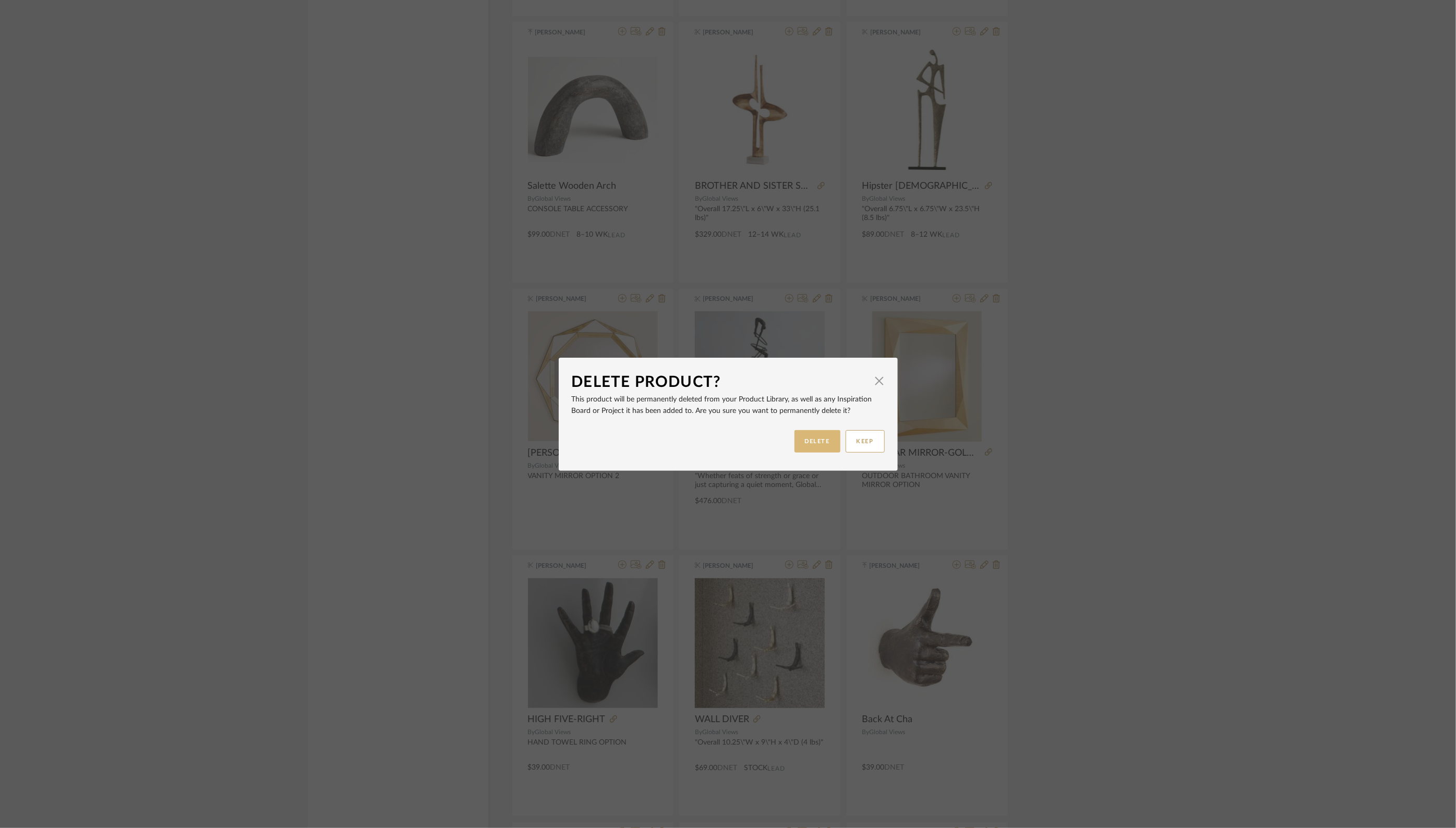
click at [808, 441] on button "DELETE" at bounding box center [817, 441] width 46 height 23
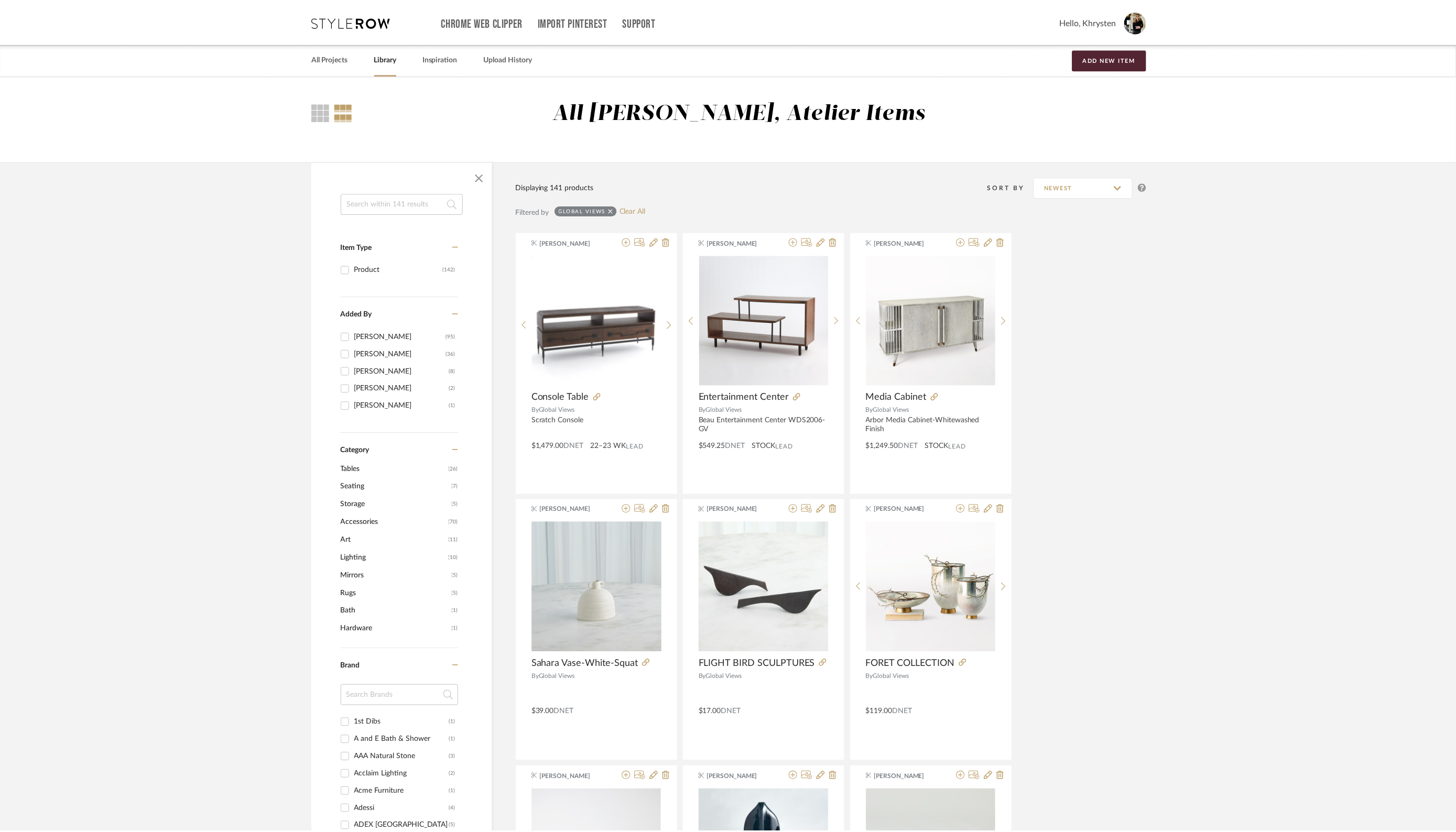
scroll to position [10934, 0]
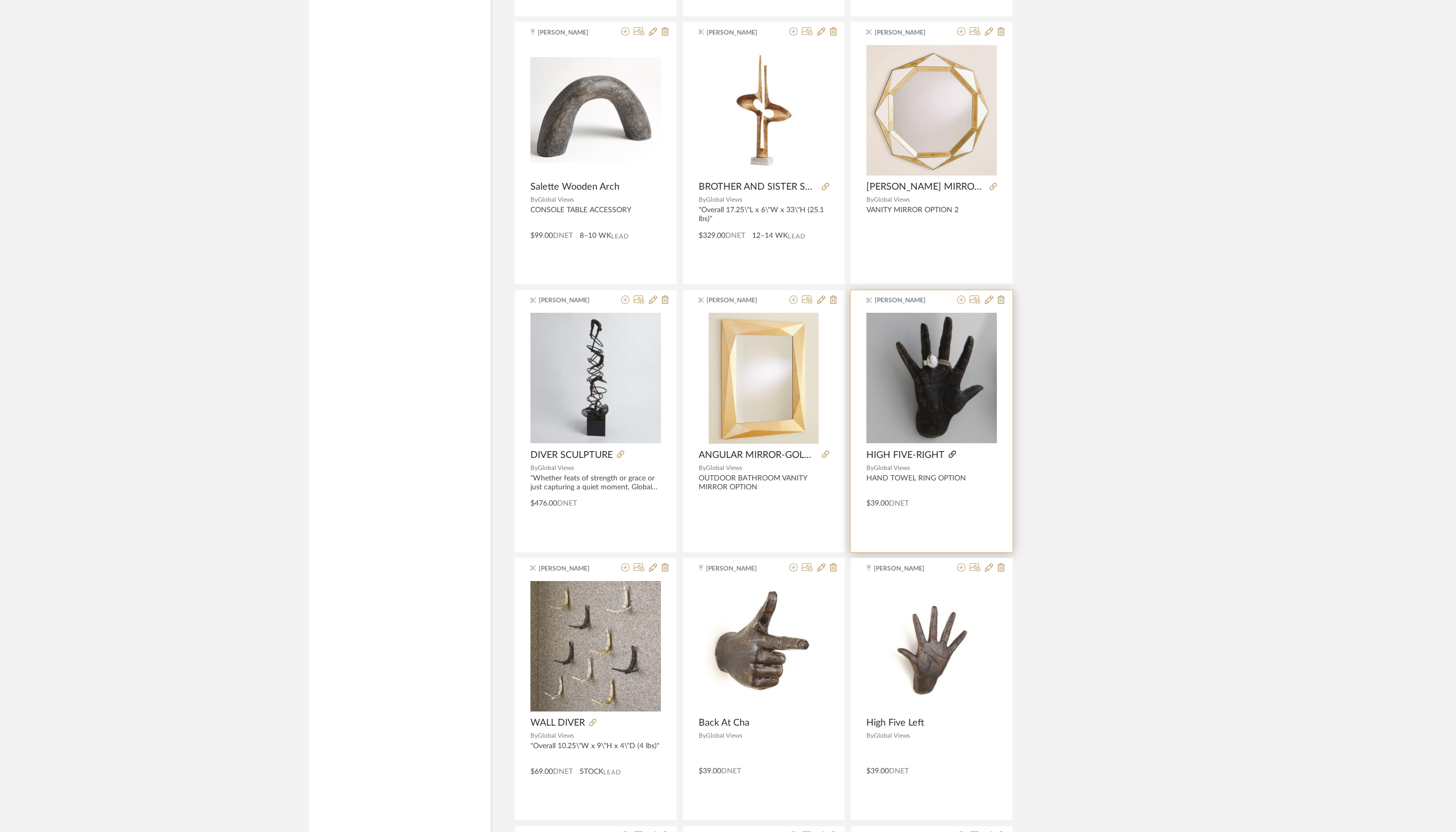
click at [954, 451] on icon at bounding box center [952, 454] width 7 height 7
click at [1001, 296] on icon at bounding box center [1001, 300] width 7 height 9
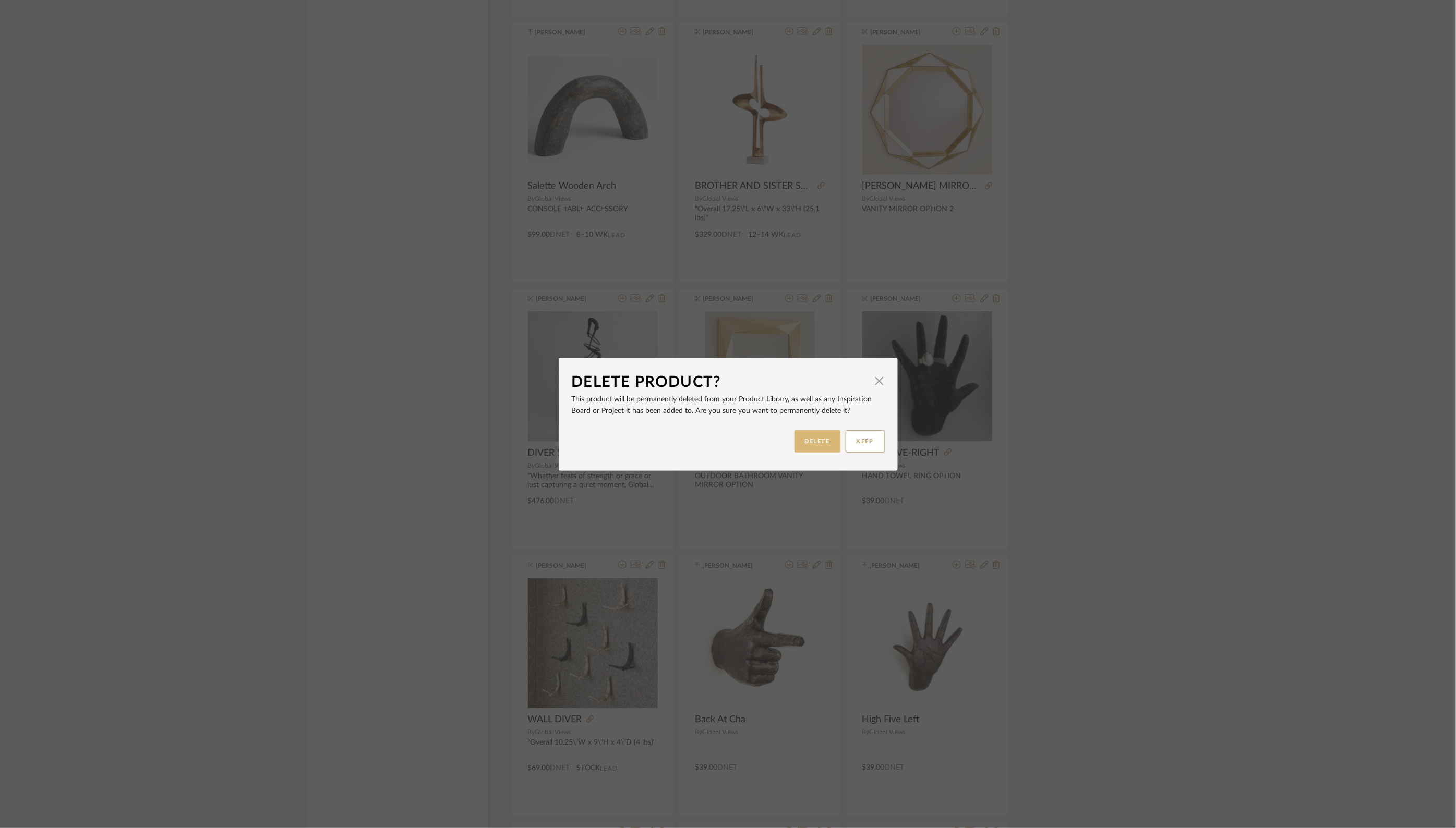
click at [809, 441] on button "DELETE" at bounding box center [817, 441] width 46 height 23
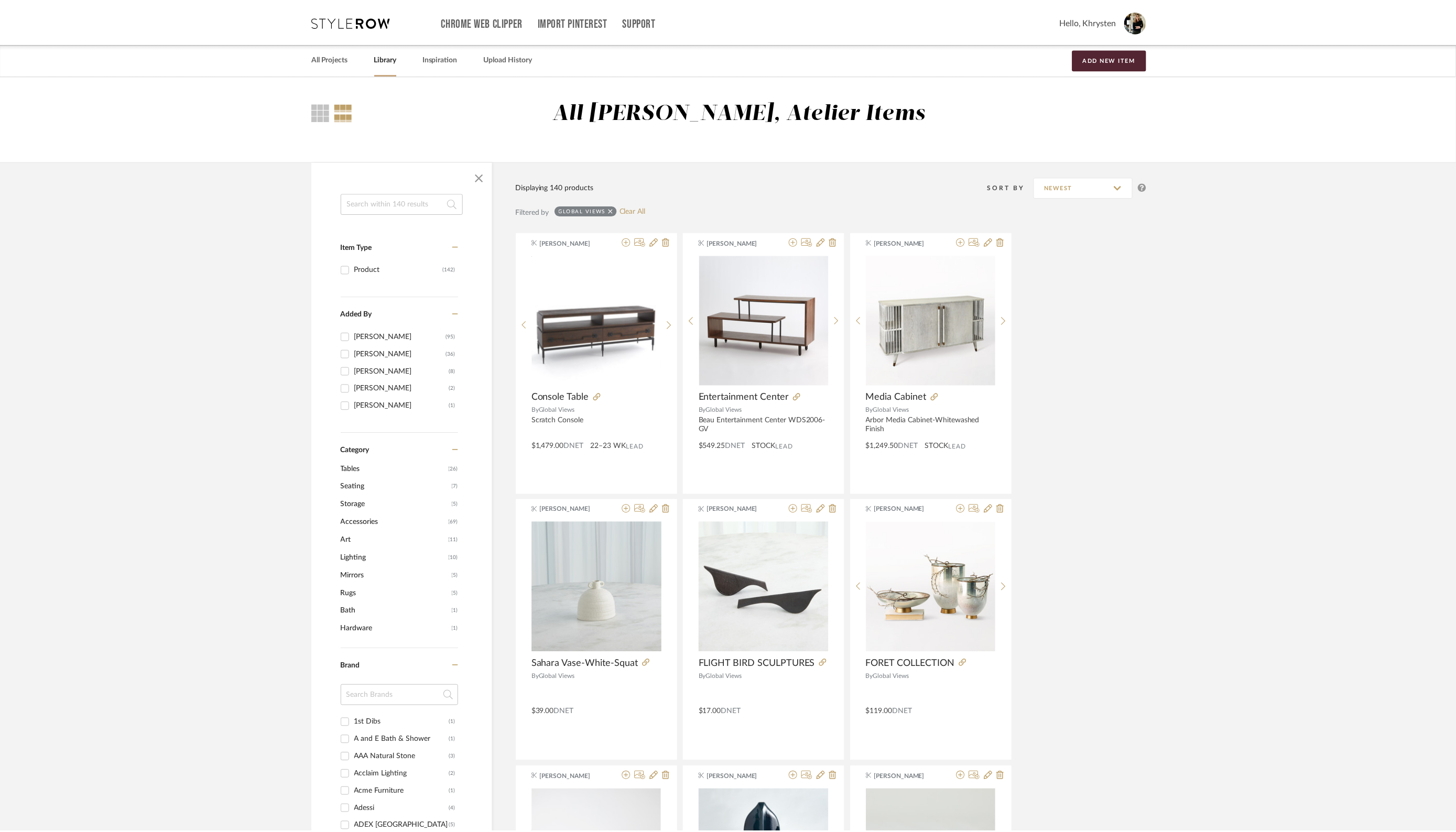
scroll to position [10934, 0]
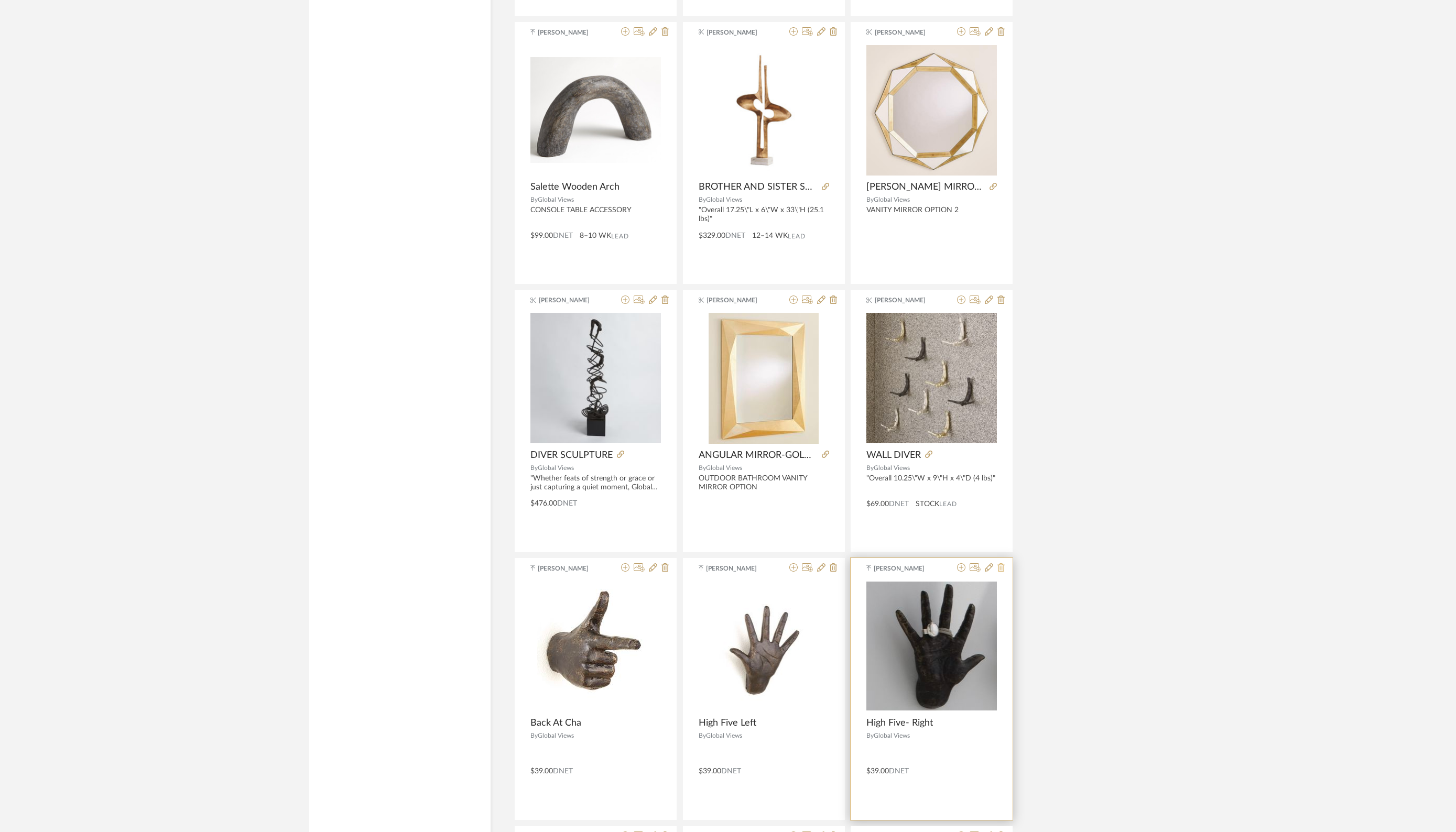
click at [1003, 564] on icon at bounding box center [1001, 567] width 7 height 9
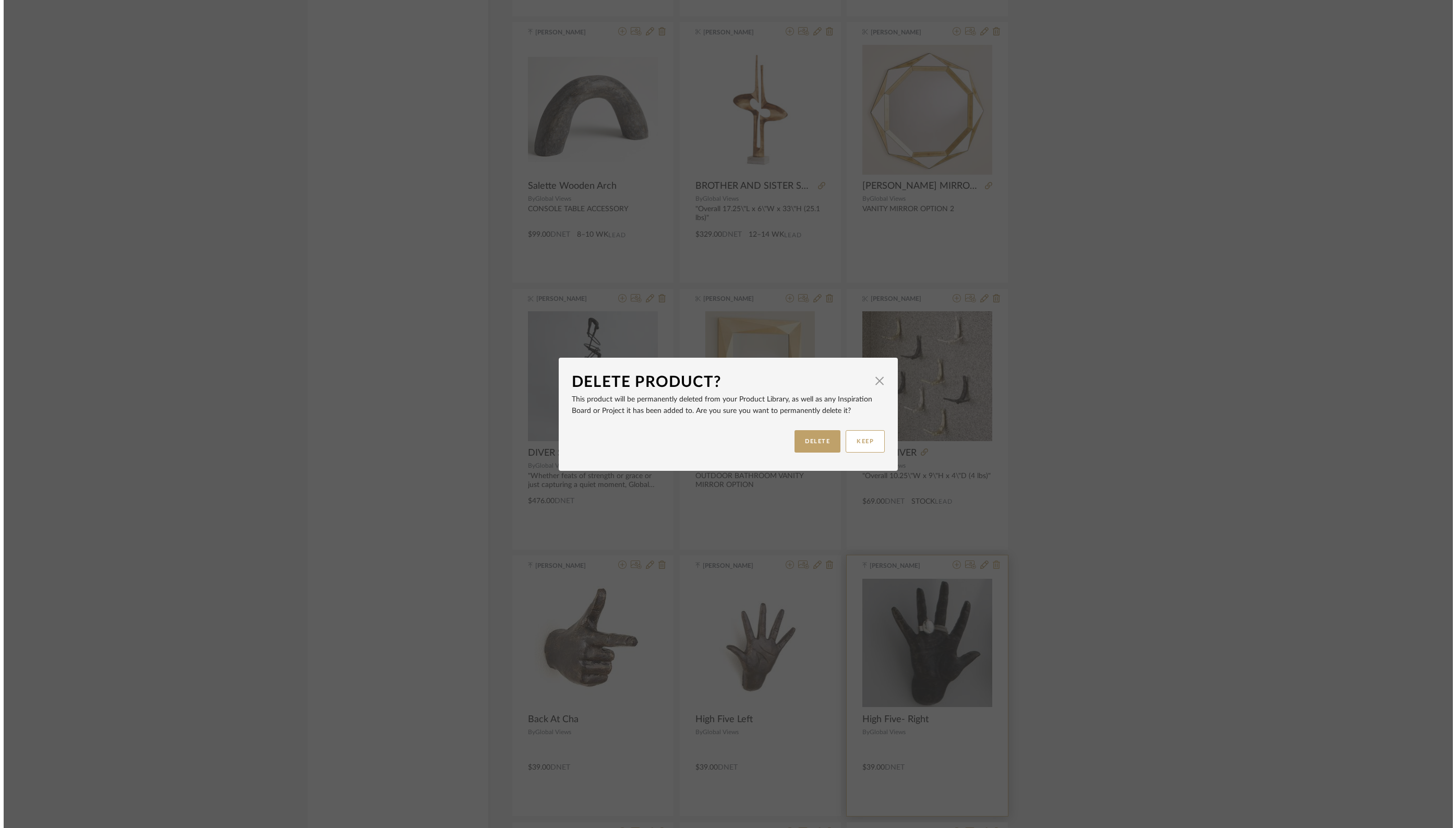
scroll to position [0, 0]
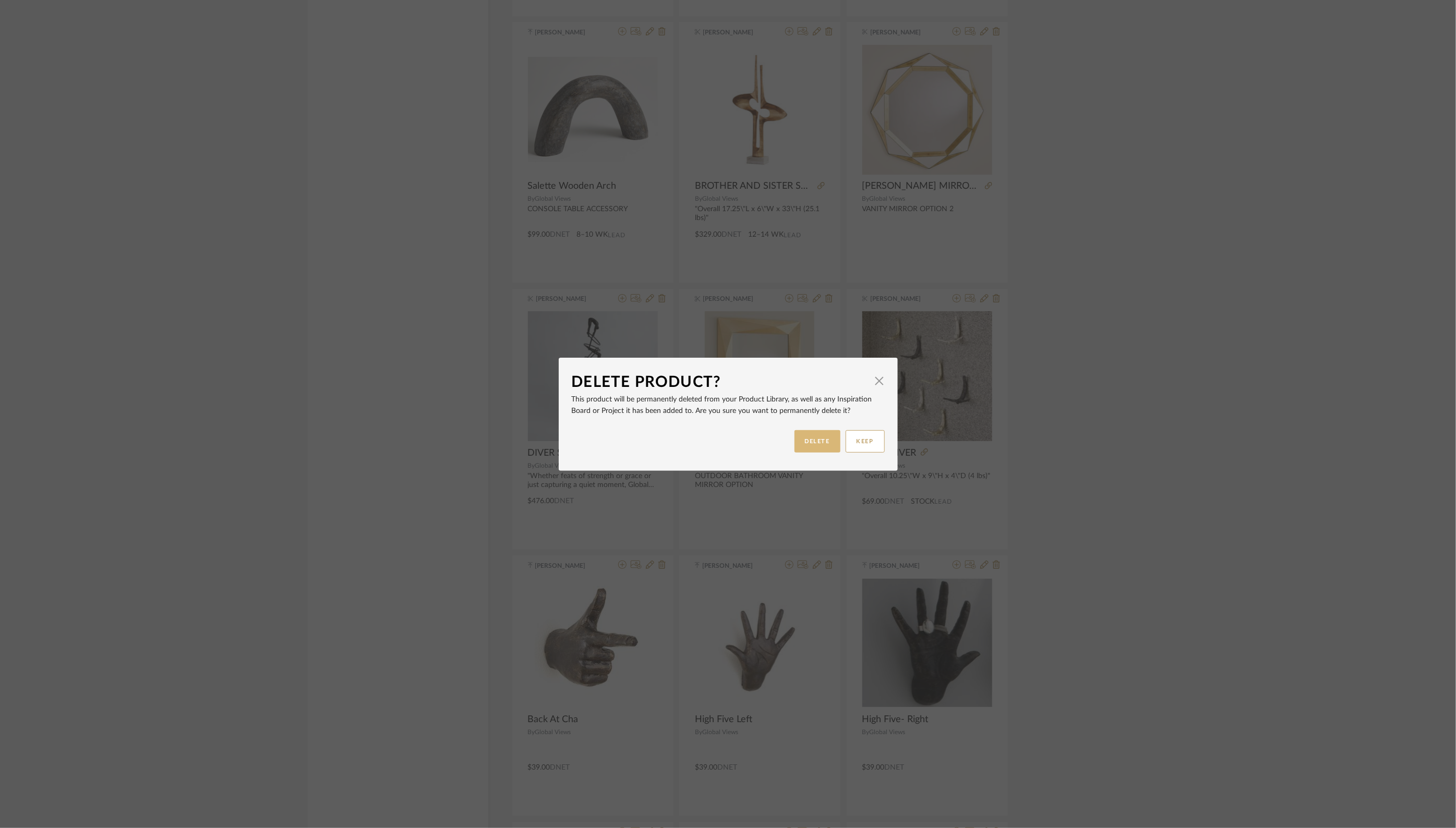
click at [817, 444] on button "DELETE" at bounding box center [817, 441] width 46 height 23
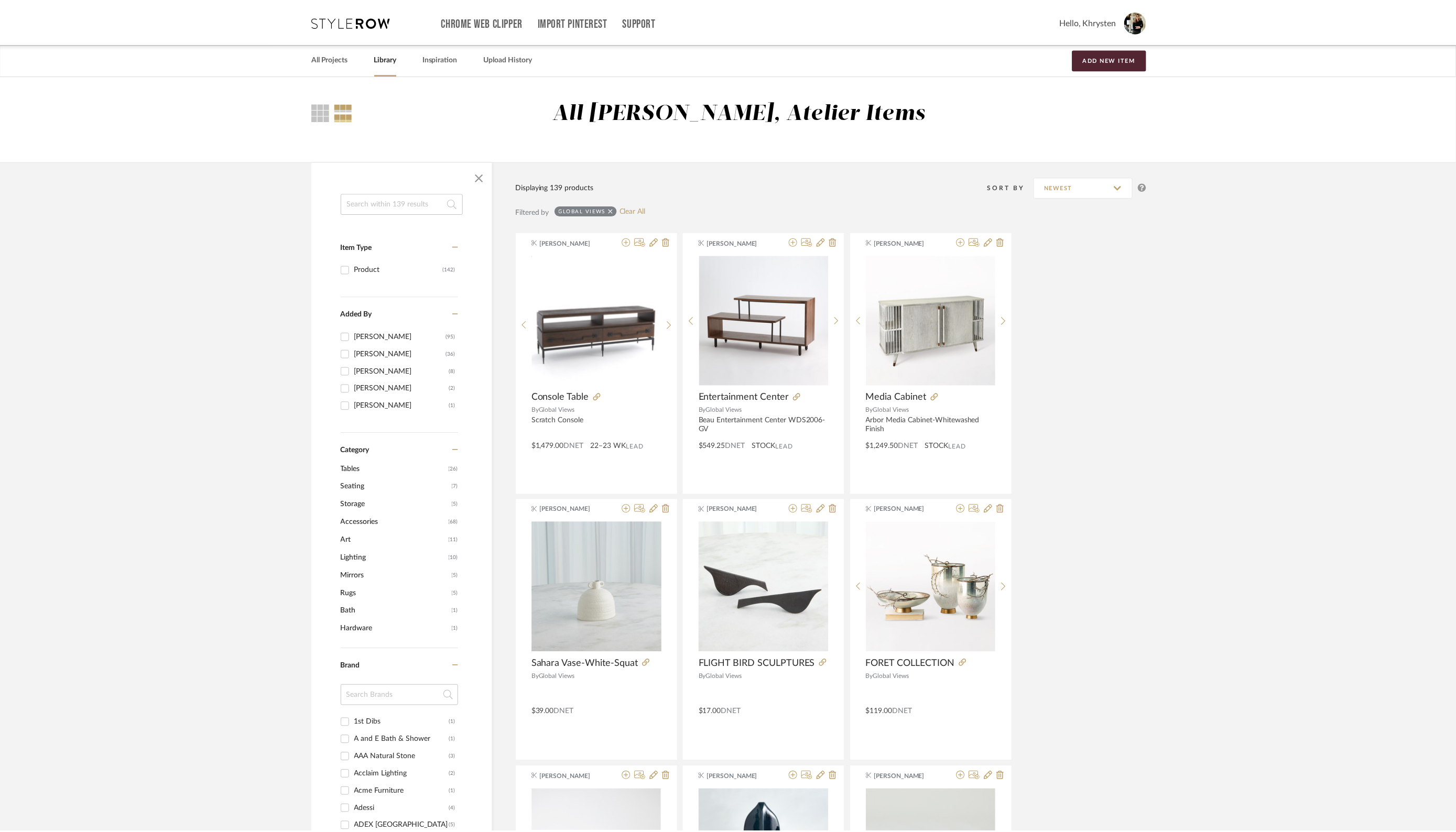
scroll to position [10934, 0]
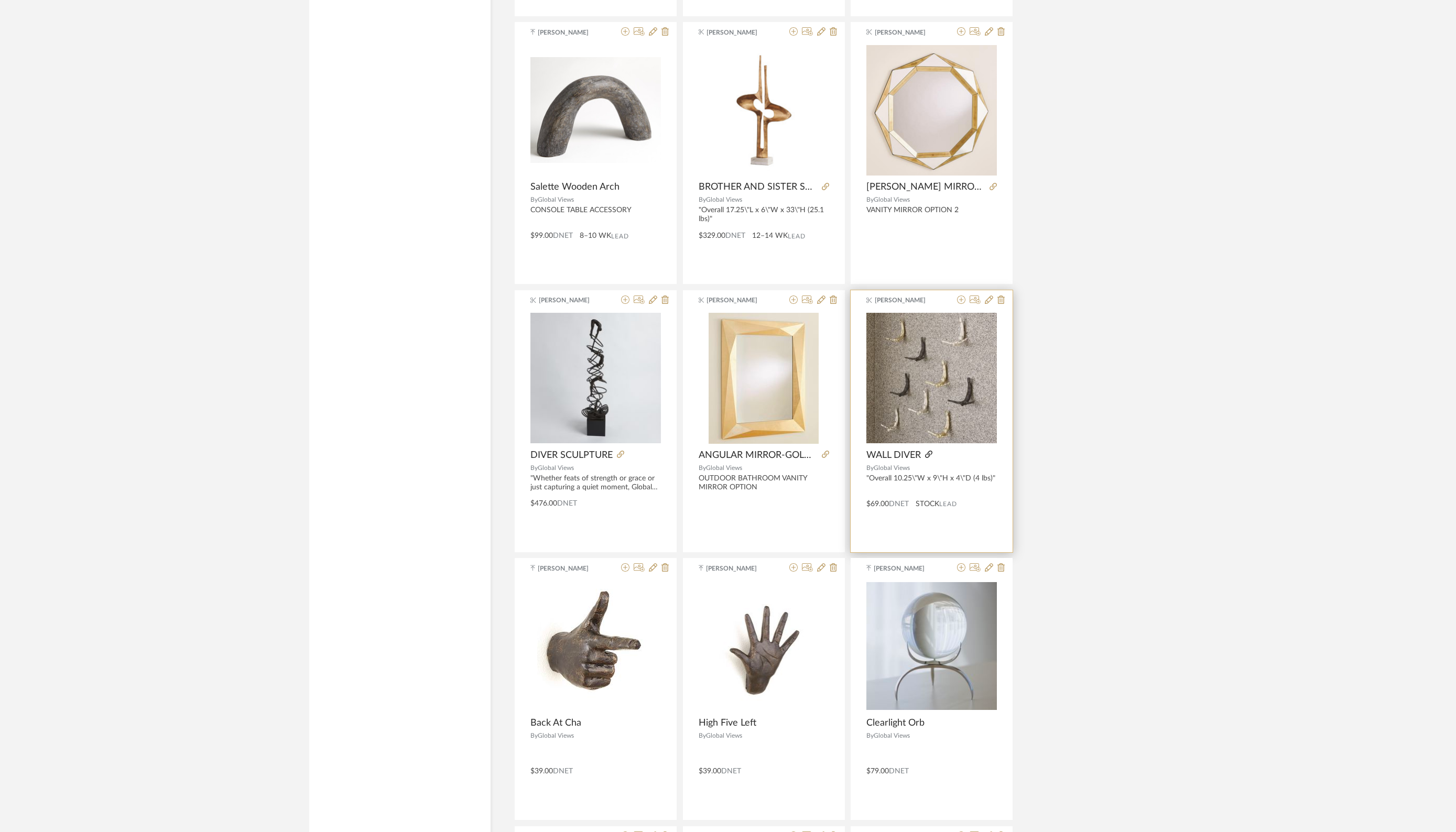
click at [927, 451] on icon at bounding box center [929, 454] width 7 height 7
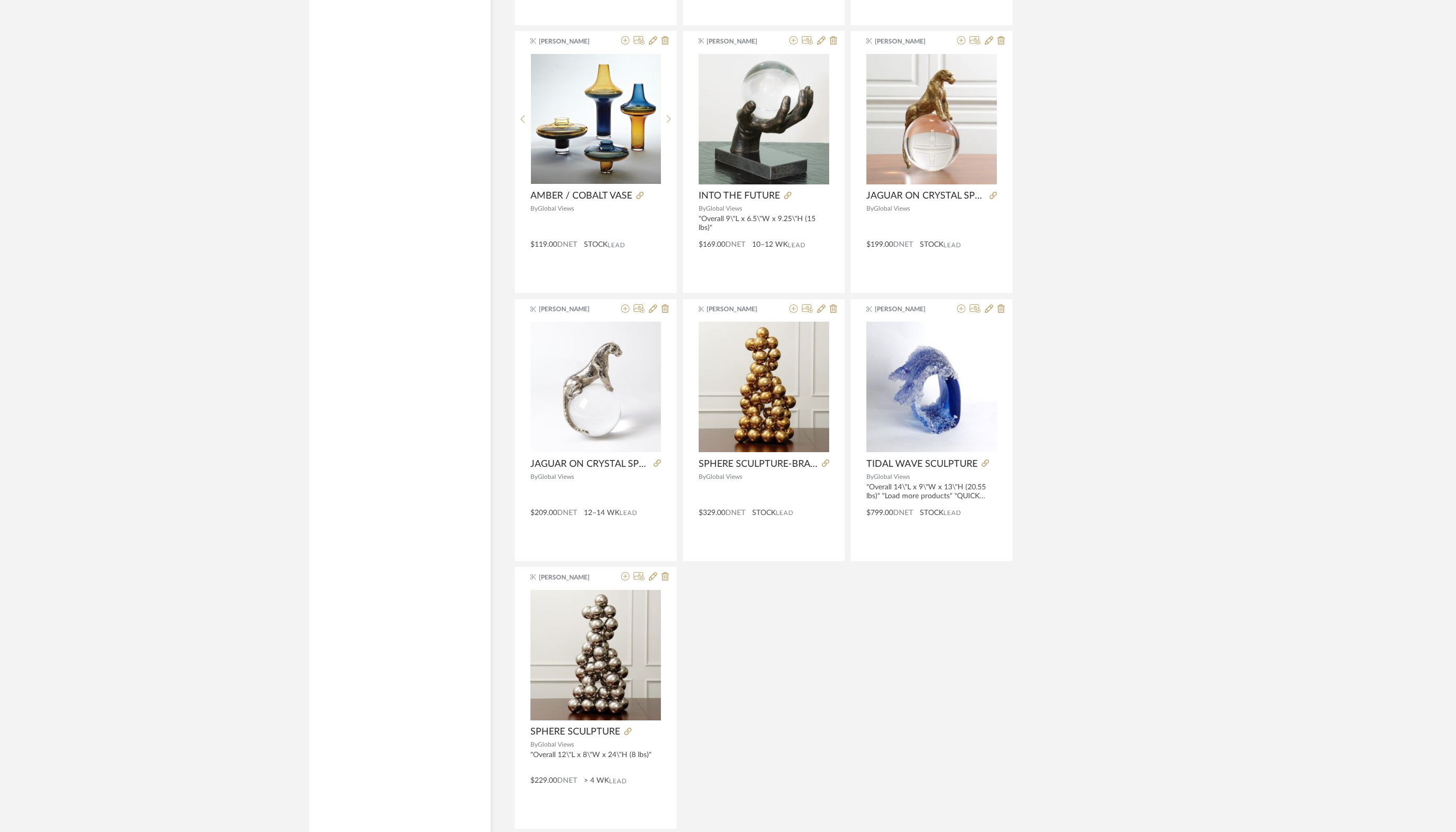
scroll to position [11998, 0]
click at [657, 458] on icon at bounding box center [657, 462] width 7 height 7
